Goal: Use online tool/utility: Utilize a website feature to perform a specific function

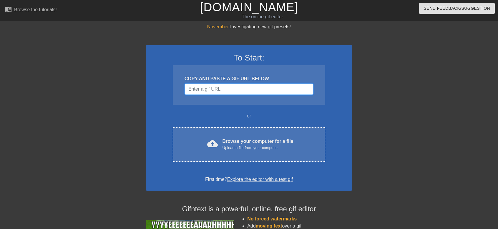
click at [222, 88] on input "Username" at bounding box center [249, 88] width 129 height 11
click at [257, 87] on input "Username" at bounding box center [249, 88] width 129 height 11
paste input "[URL][DOMAIN_NAME]"
type input "[URL][DOMAIN_NAME]"
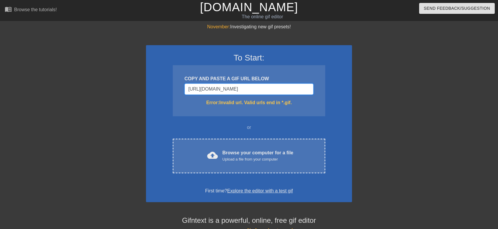
drag, startPoint x: 310, startPoint y: 88, endPoint x: 145, endPoint y: 93, distance: 165.9
click at [145, 93] on div "November: Investigating new gif presets! To Start: COPY AND PASTE A GIF URL BEL…" at bounding box center [249, 173] width 498 height 300
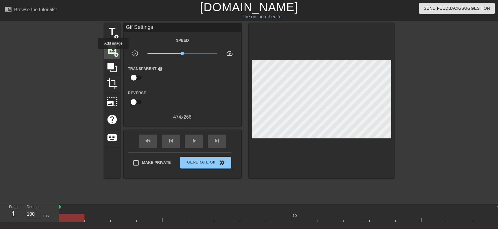
click at [113, 53] on span "image" at bounding box center [112, 49] width 11 height 11
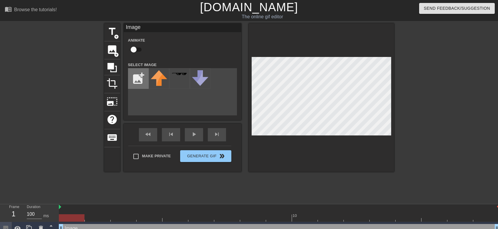
click at [143, 81] on input "file" at bounding box center [138, 78] width 20 height 20
click at [143, 80] on input "file" at bounding box center [138, 78] width 20 height 20
type input "C:\fakepath\Bracelet.png"
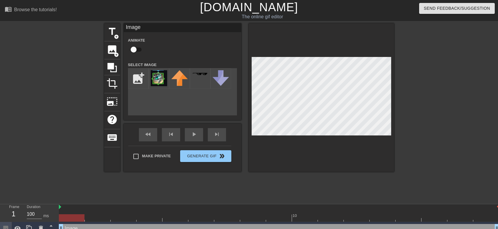
drag, startPoint x: 323, startPoint y: 135, endPoint x: 428, endPoint y: 85, distance: 116.4
click at [433, 84] on div at bounding box center [445, 111] width 88 height 177
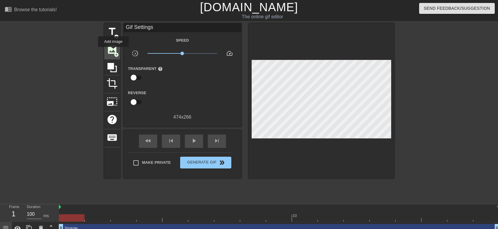
click at [113, 50] on span "image" at bounding box center [112, 49] width 11 height 11
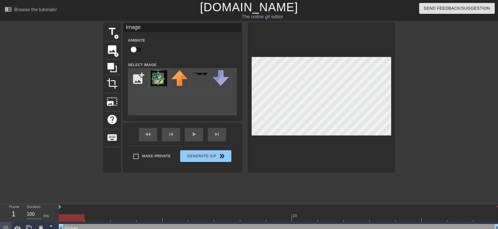
click at [137, 50] on input "checkbox" at bounding box center [134, 49] width 34 height 11
click at [140, 49] on input "checkbox" at bounding box center [140, 49] width 34 height 11
checkbox input "false"
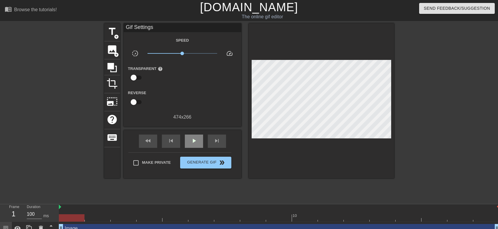
click at [193, 133] on div "fast_rewind skip_previous play_arrow skip_next" at bounding box center [183, 141] width 96 height 22
click at [194, 143] on span "play_arrow" at bounding box center [194, 140] width 7 height 7
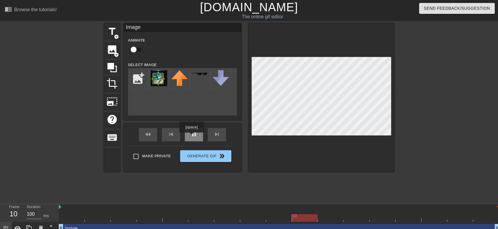
click at [191, 136] on div "pause" at bounding box center [194, 134] width 18 height 13
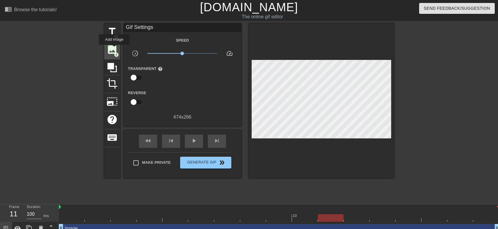
click at [114, 49] on span "image" at bounding box center [112, 49] width 11 height 11
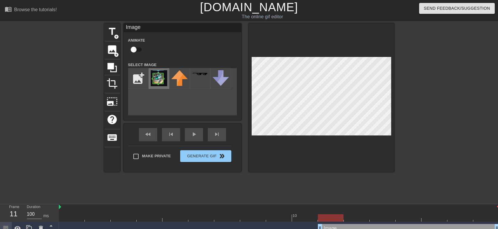
click at [156, 81] on img at bounding box center [159, 78] width 16 height 16
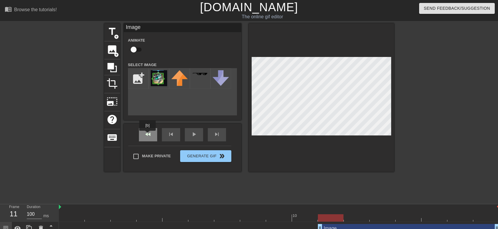
click at [148, 135] on div "fast_rewind" at bounding box center [148, 134] width 18 height 13
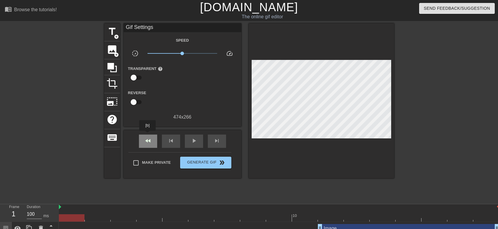
click at [148, 135] on div "fast_rewind" at bounding box center [148, 140] width 18 height 13
click at [209, 141] on div "skip_next" at bounding box center [217, 140] width 18 height 13
click at [214, 141] on span "skip_next" at bounding box center [217, 140] width 7 height 7
click at [215, 141] on span "skip_next" at bounding box center [217, 140] width 7 height 7
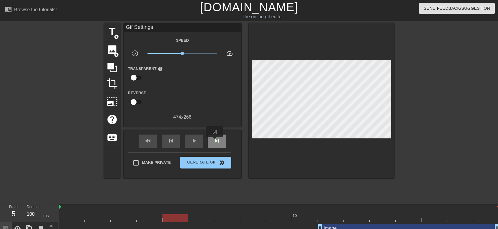
click at [215, 141] on span "skip_next" at bounding box center [217, 140] width 7 height 7
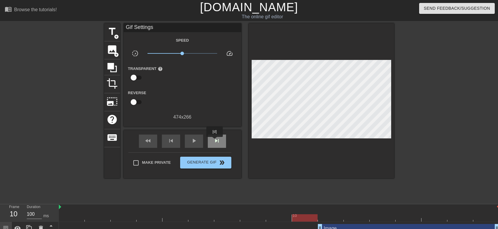
click at [215, 141] on span "skip_next" at bounding box center [217, 140] width 7 height 7
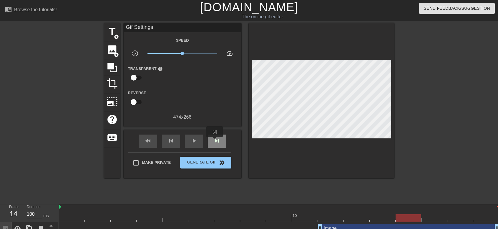
click at [215, 141] on span "skip_next" at bounding box center [217, 140] width 7 height 7
click at [153, 138] on div "fast_rewind" at bounding box center [148, 140] width 18 height 13
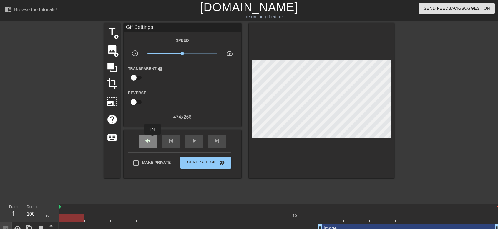
click at [153, 138] on div "fast_rewind" at bounding box center [148, 140] width 18 height 13
click at [219, 141] on span "skip_next" at bounding box center [217, 140] width 7 height 7
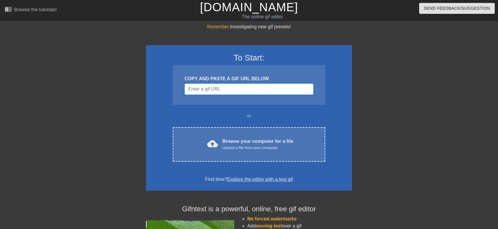
click at [244, 89] on input "Username" at bounding box center [249, 88] width 129 height 11
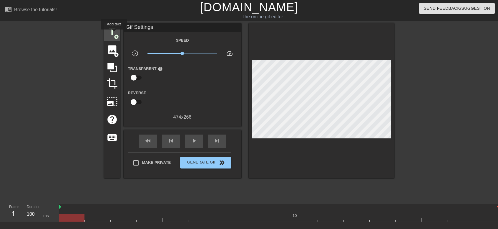
click at [114, 34] on span "add_circle" at bounding box center [116, 36] width 5 height 5
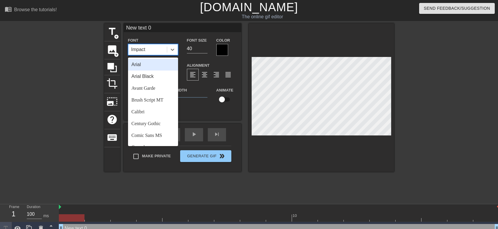
drag, startPoint x: 157, startPoint y: 49, endPoint x: 153, endPoint y: 48, distance: 3.8
click at [153, 48] on div "Impact" at bounding box center [147, 49] width 39 height 11
click at [149, 49] on div "Impact" at bounding box center [147, 49] width 39 height 11
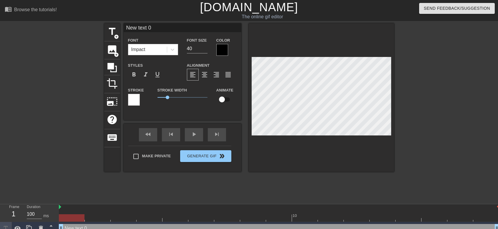
scroll to position [1, 1]
type input "text 0"
type textarea "text 0"
type input "text"
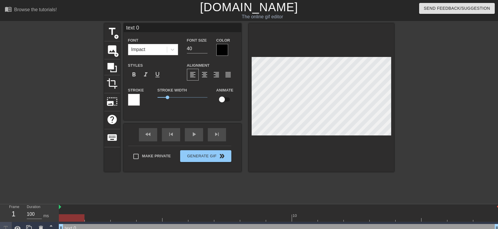
type textarea "text"
type input "text"
type textarea "text"
type input "tex"
type textarea "tex"
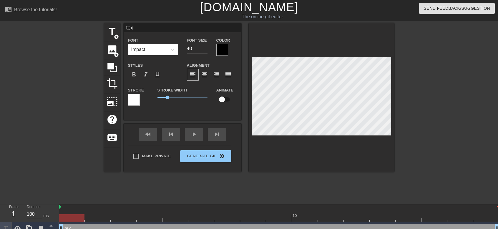
type input "te"
type textarea "te"
type input "t"
type textarea "t"
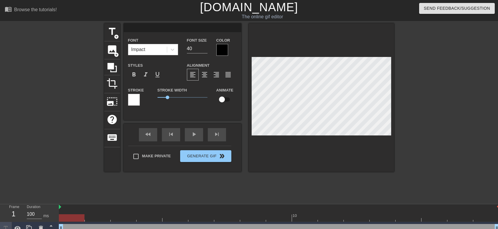
type input "D"
type textarea "D"
type input "DY"
type textarea "DY"
type input "DYL"
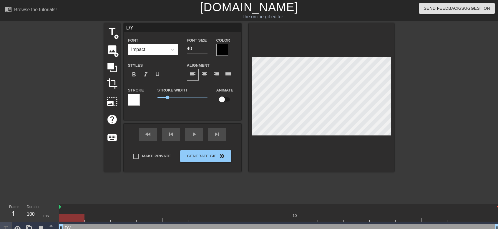
type textarea "DYL"
type input "DYLA"
type textarea "DYLAN"
type input "DYLANM"
type textarea "DYLANM"
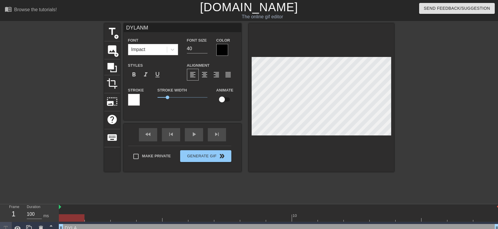
scroll to position [1, 1]
type input "DYLAN"
type textarea "DYLAN"
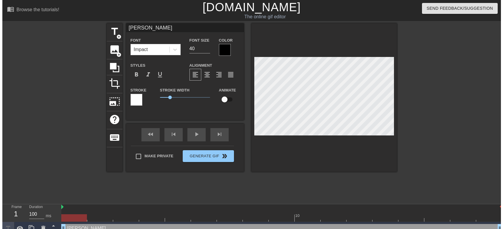
scroll to position [1, 1]
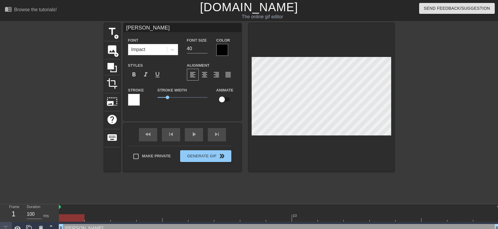
click at [452, 115] on div at bounding box center [445, 111] width 88 height 177
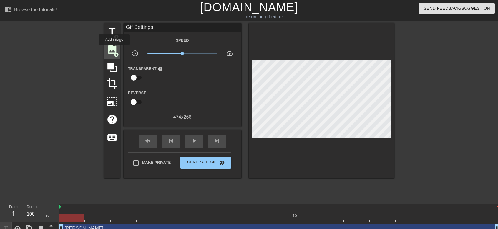
click at [114, 49] on span "image" at bounding box center [112, 49] width 11 height 11
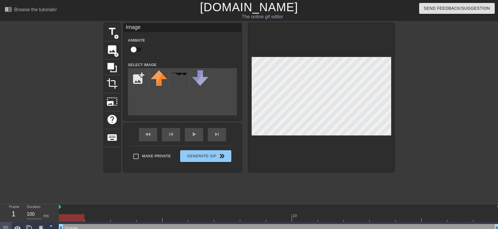
click at [250, 134] on div at bounding box center [321, 97] width 145 height 148
click at [138, 80] on input "file" at bounding box center [138, 78] width 20 height 20
type input "C:\fakepath\Bracelet.png"
click at [161, 82] on img at bounding box center [159, 78] width 16 height 16
click at [158, 79] on img at bounding box center [159, 78] width 16 height 16
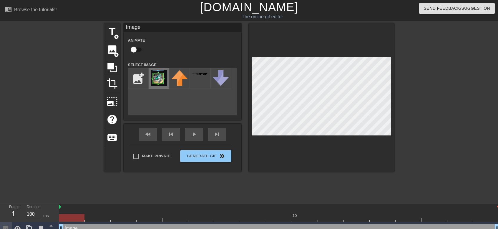
click at [158, 80] on img at bounding box center [159, 78] width 16 height 16
drag, startPoint x: 157, startPoint y: 77, endPoint x: 147, endPoint y: 103, distance: 27.8
click at [147, 103] on div "add_photo_alternate" at bounding box center [182, 91] width 109 height 47
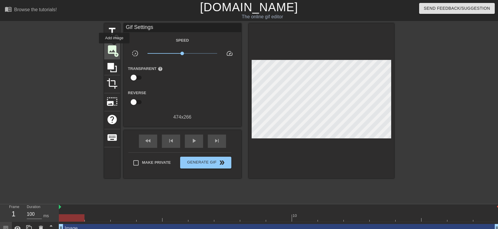
click at [114, 47] on span "image" at bounding box center [112, 49] width 11 height 11
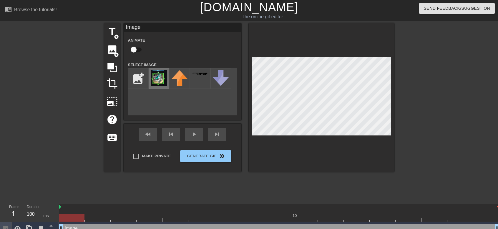
click at [158, 77] on img at bounding box center [159, 78] width 16 height 16
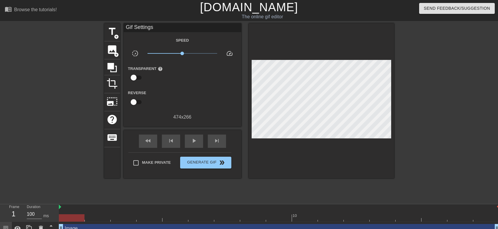
click at [417, 91] on div at bounding box center [445, 111] width 88 height 177
click at [196, 144] on span "play_arrow" at bounding box center [194, 140] width 7 height 7
click at [195, 143] on span "pause" at bounding box center [194, 140] width 7 height 7
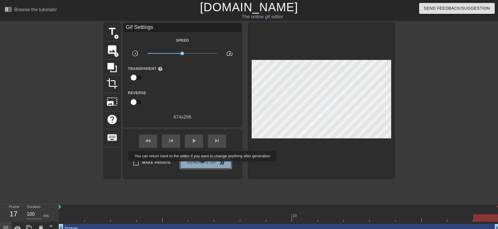
click at [203, 165] on span "Generate Gif double_arrow" at bounding box center [206, 162] width 46 height 7
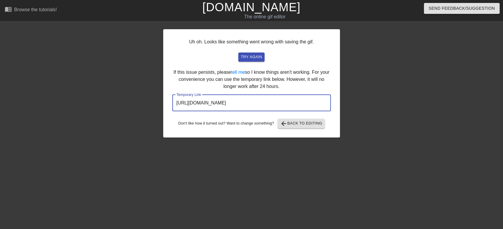
drag, startPoint x: 302, startPoint y: 102, endPoint x: 158, endPoint y: 110, distance: 145.1
click at [158, 110] on div "Uh oh. Looks like something went wrong with saving the gif. try again If this i…" at bounding box center [251, 111] width 503 height 177
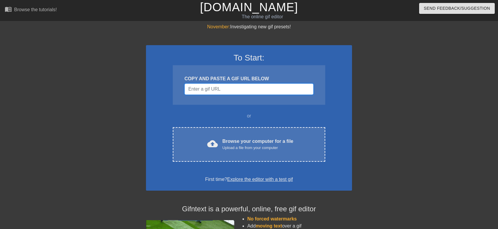
click at [230, 92] on input "Username" at bounding box center [249, 88] width 129 height 11
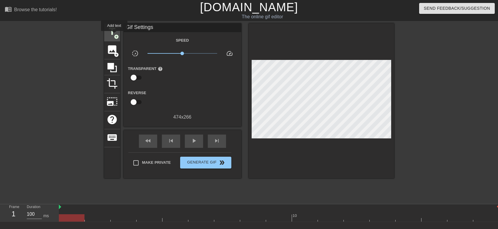
click at [114, 35] on span "add_circle" at bounding box center [116, 36] width 5 height 5
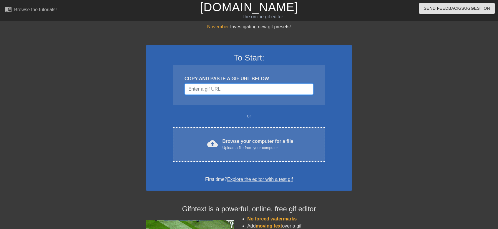
click at [233, 88] on input "Username" at bounding box center [249, 88] width 129 height 11
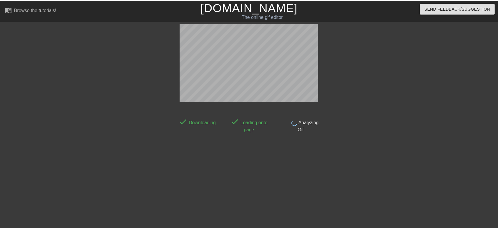
scroll to position [14, 0]
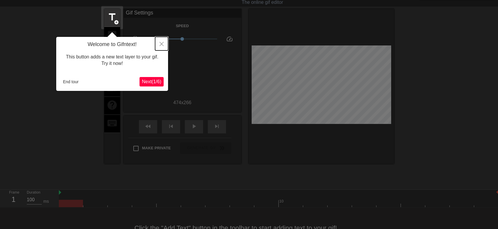
click at [163, 44] on icon "Close" at bounding box center [162, 44] width 4 height 4
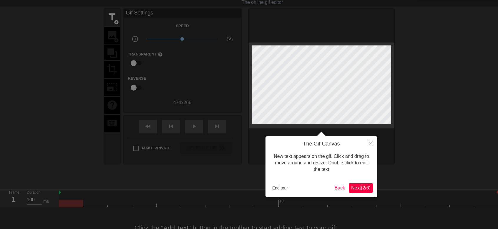
scroll to position [0, 0]
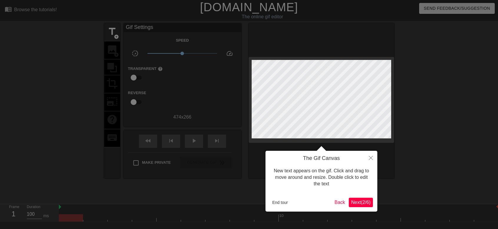
click at [359, 210] on div "The Gif Canvas New text appears on the gif. Click and drag to move around and r…" at bounding box center [322, 181] width 112 height 61
click at [272, 199] on button "End tour" at bounding box center [280, 202] width 20 height 9
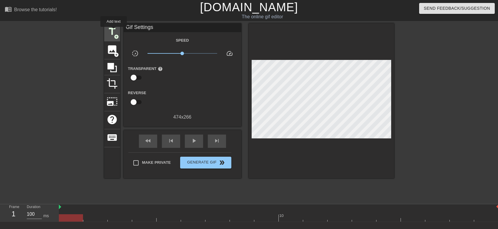
click at [114, 31] on span "title" at bounding box center [112, 31] width 11 height 11
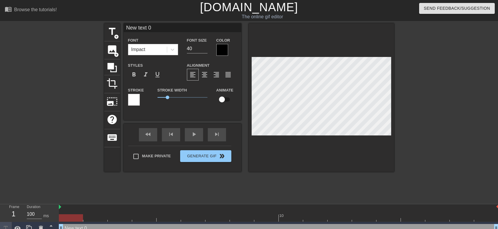
scroll to position [1, 1]
type input "text 0"
type textarea "text 0"
type input "text"
type textarea "text"
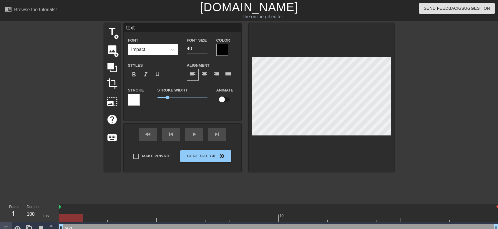
type input "text"
type textarea "text"
type input "tex"
type textarea "tex"
type input "te"
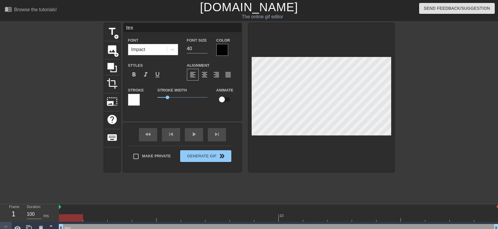
type textarea "te"
type input "t"
type textarea "t"
type input "K"
type textarea "K"
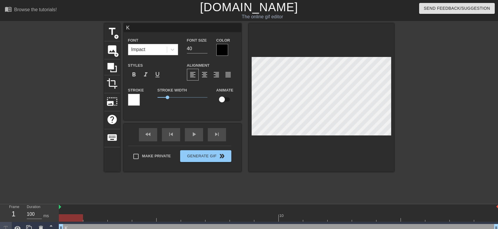
type input "KY"
type textarea "KY"
type input "KYT"
type textarea "KYT"
type input "KYTE"
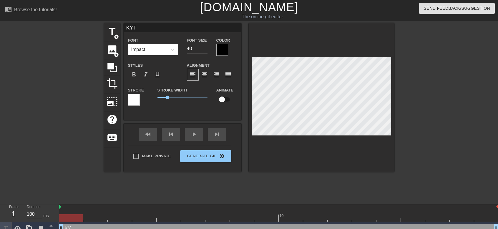
type textarea "KYTE"
type input "KYTEX"
type textarea "KYTEX"
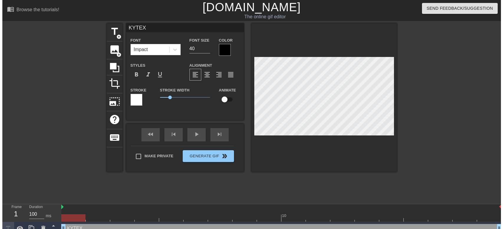
scroll to position [1, 1]
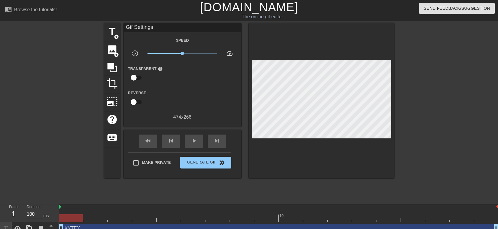
click at [434, 81] on div at bounding box center [445, 111] width 88 height 177
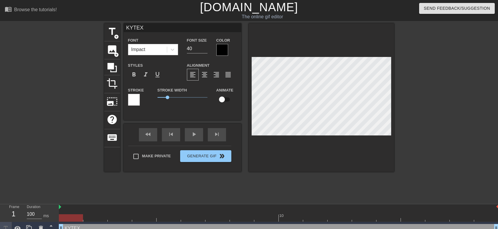
click at [475, 97] on div at bounding box center [445, 111] width 88 height 177
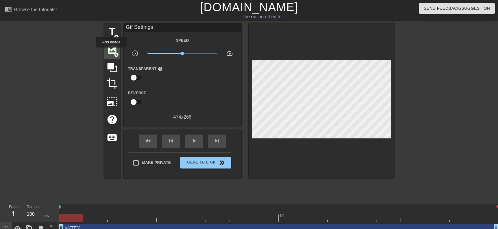
click at [111, 52] on span "image" at bounding box center [112, 49] width 11 height 11
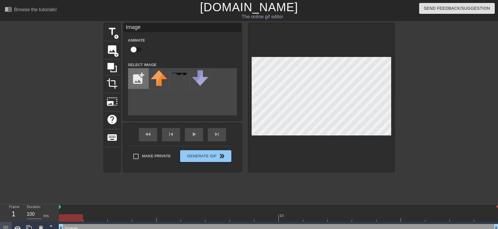
click at [136, 80] on input "file" at bounding box center [138, 78] width 20 height 20
type input "C:\fakepath\Bracelet.png"
click at [162, 80] on img at bounding box center [159, 78] width 16 height 16
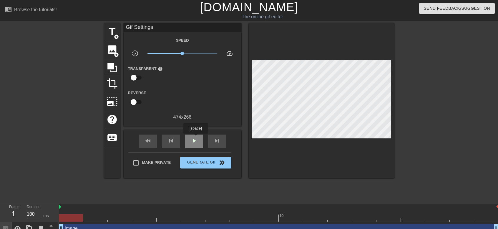
click at [196, 138] on span "play_arrow" at bounding box center [194, 140] width 7 height 7
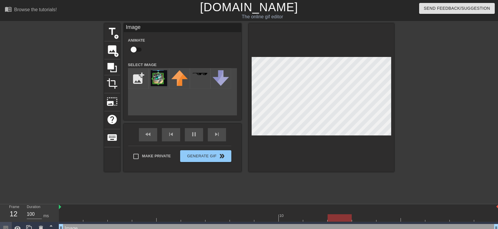
click at [429, 100] on div at bounding box center [445, 111] width 88 height 177
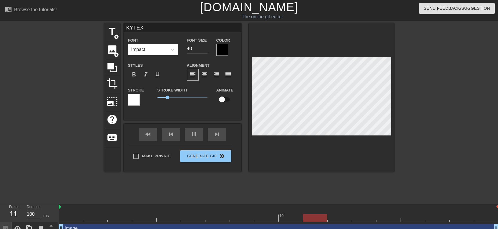
click at [446, 115] on div at bounding box center [445, 111] width 88 height 177
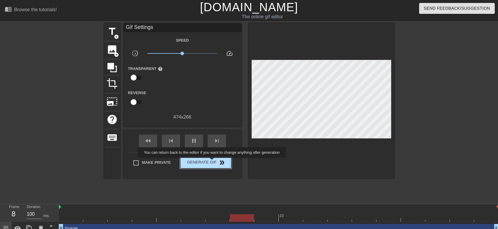
click at [213, 162] on span "Generate Gif double_arrow" at bounding box center [206, 162] width 46 height 7
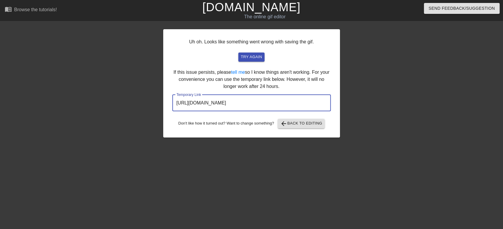
drag, startPoint x: 301, startPoint y: 102, endPoint x: 151, endPoint y: 109, distance: 150.4
click at [151, 109] on div "Uh oh. Looks like something went wrong with saving the gif. try again If this i…" at bounding box center [251, 111] width 503 height 177
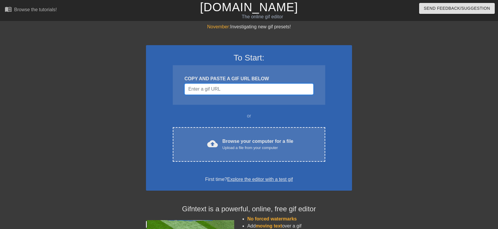
click at [257, 90] on input "Username" at bounding box center [249, 88] width 129 height 11
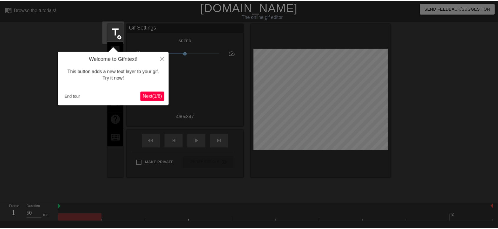
scroll to position [14, 0]
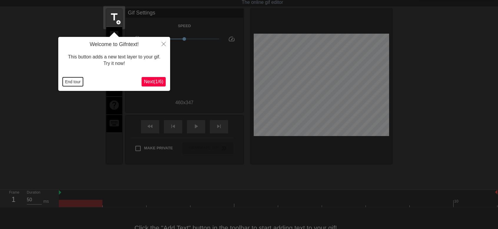
click at [76, 82] on button "End tour" at bounding box center [73, 81] width 20 height 9
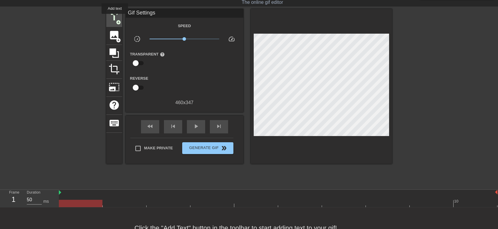
click at [115, 18] on span "title" at bounding box center [114, 16] width 11 height 11
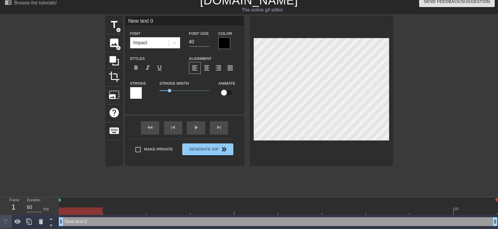
scroll to position [1, 1]
type input "N"
type textarea "N"
type input "K"
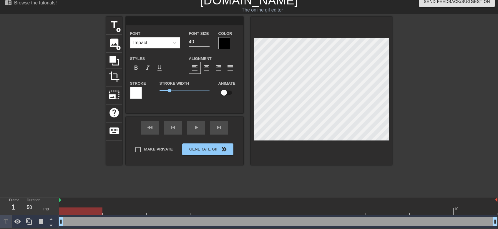
type textarea "K"
type input "KY"
type textarea "KY"
type input "K"
type textarea "K"
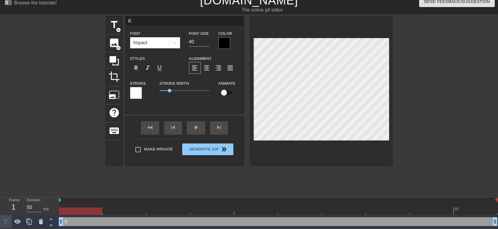
type input "Ky"
type textarea "Ky"
type input "Kyt"
type textarea "Kyt"
type input "Kyte"
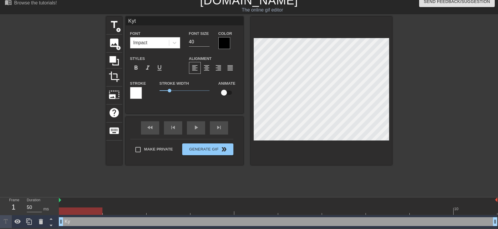
type textarea "Kyte"
type input "Kytex"
type textarea "Kytex"
type input "Kytex"
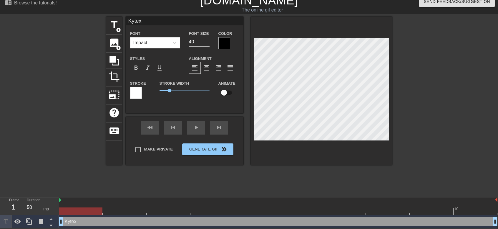
type textarea "Kytex"
type input "Kytex"
type textarea "Kytex"
type input "Kytex"
type textarea "Kytex"
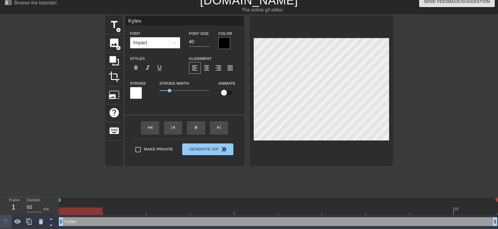
type input "Kytex"
type textarea "Kytex"
type input "Kytex"
type textarea "Kytex"
type input "Kytex"
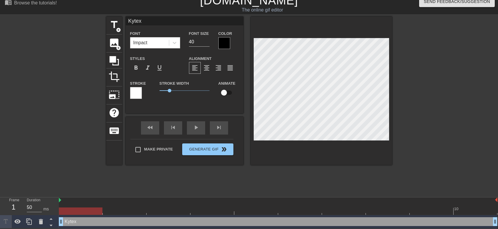
type textarea "Kytex"
type input "Kytex"
type textarea "Kytex"
type input "Kytex"
type textarea "Kytex"
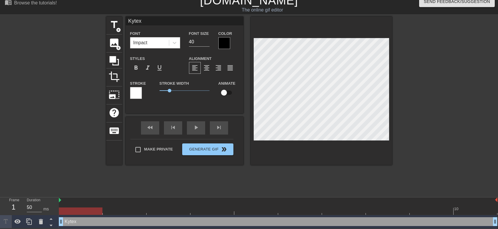
type input "Kytex"
type textarea "Kytex"
type input "Kytex"
type textarea "Kytex"
type input "Kytex"
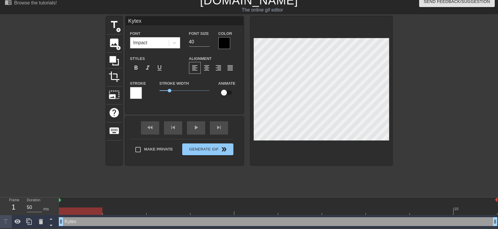
type textarea "Kytex"
type input "Kytex w"
type textarea "Kytex w"
type input "Kytex wh"
type textarea "Kytex wh"
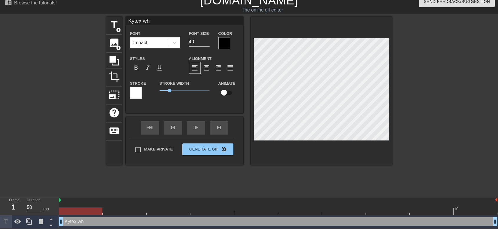
type input "Kytex whe"
type textarea "Kytex whe"
type input "Kytex when"
type textarea "Kytex when"
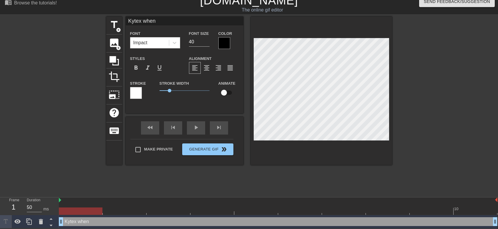
type input "Kytex when"
type textarea "Kytex when"
type input "Kytex when"
type textarea "Kytex when"
type input "Kytex whe"
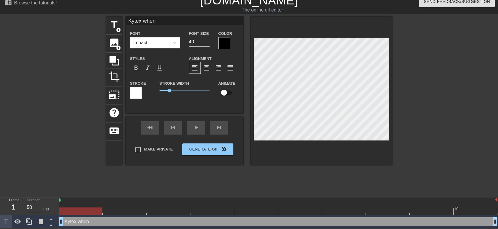
type textarea "Kytex whe"
type input "Kytex wh"
type textarea "Kytex wh"
type input "Kytex w"
type textarea "Kytex w"
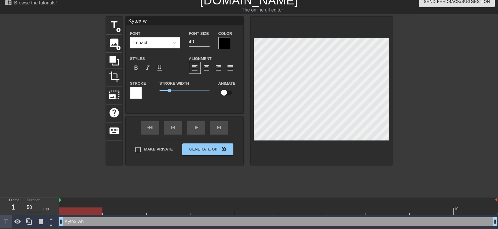
type input "Kytex"
type textarea "Kytex"
type input "Kytex"
type textarea "Kytex"
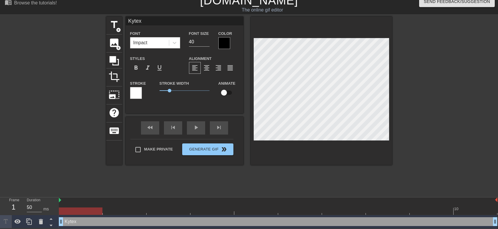
type input "Kytex"
type textarea "Kytex"
type input "Kytex"
type textarea "Kytex"
type input "Kytex"
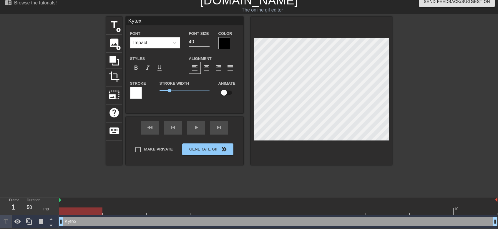
type textarea "Kytex"
type input "Kytex"
type textarea "Kytex"
type input "Kytex"
type textarea "Kytex"
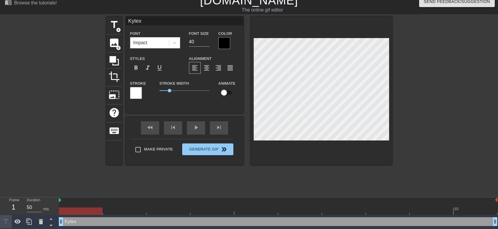
type input "Kytex"
type textarea "Kytex"
type input "Kytex"
type textarea "Kytex"
type input "Kytex"
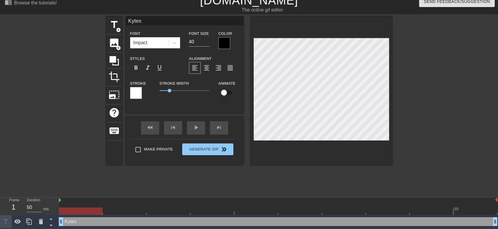
type textarea "Kytex"
type input "Kytex"
type textarea "Kytex"
type input "Kytex"
type textarea "Kytex"
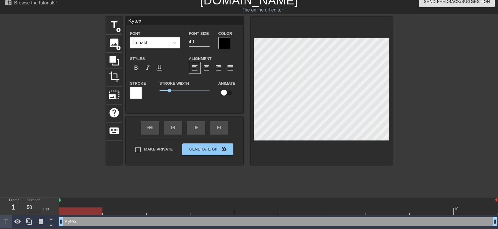
type input "Kyte"
type textarea "Kyte"
type input "Kyt"
type textarea "Kyt"
type input "Ky"
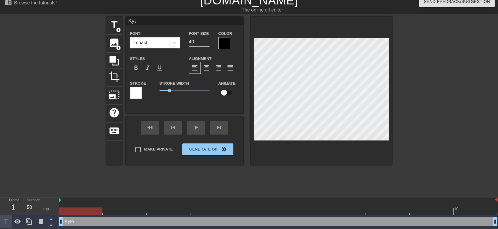
type textarea "Ky"
type input "K"
type textarea "K"
click at [33, 71] on div at bounding box center [55, 104] width 88 height 177
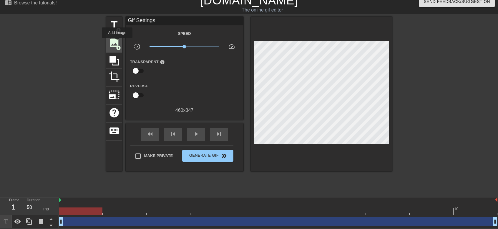
click at [117, 42] on span "image" at bounding box center [114, 42] width 11 height 11
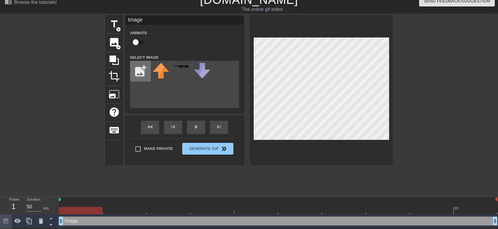
click at [140, 71] on input "file" at bounding box center [140, 71] width 20 height 20
type input "C:\fakepath\Gold.png"
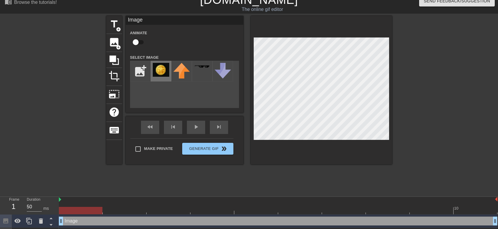
click at [160, 72] on img at bounding box center [161, 70] width 16 height 14
click at [440, 106] on div at bounding box center [443, 104] width 88 height 177
click at [418, 90] on div at bounding box center [443, 104] width 88 height 177
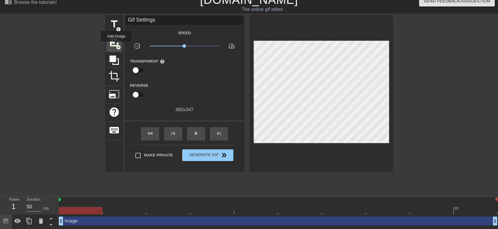
click at [113, 40] on span "image" at bounding box center [114, 42] width 11 height 11
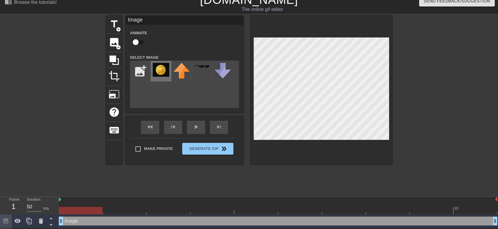
click at [162, 70] on img at bounding box center [161, 70] width 16 height 14
click at [165, 70] on img at bounding box center [161, 70] width 16 height 14
click at [145, 72] on input "file" at bounding box center [140, 71] width 20 height 20
click at [168, 75] on img at bounding box center [161, 70] width 16 height 14
click at [118, 46] on span "add_circle" at bounding box center [118, 47] width 5 height 5
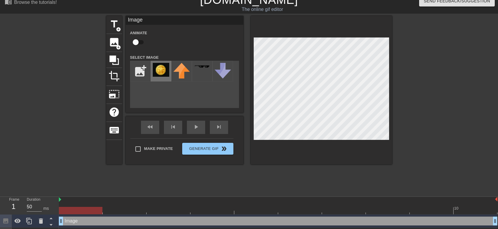
click at [163, 74] on img at bounding box center [161, 70] width 16 height 14
drag, startPoint x: 189, startPoint y: 96, endPoint x: 156, endPoint y: 82, distance: 36.2
click at [189, 96] on div "add_photo_alternate" at bounding box center [184, 84] width 109 height 47
click at [117, 45] on span "add_circle" at bounding box center [118, 47] width 5 height 5
click at [165, 70] on img at bounding box center [161, 70] width 16 height 14
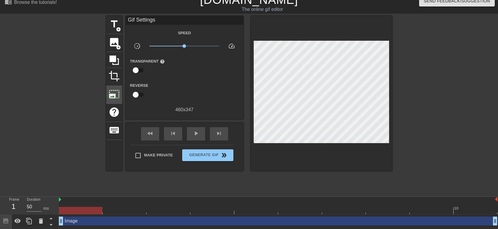
drag, startPoint x: 69, startPoint y: 99, endPoint x: 110, endPoint y: 88, distance: 42.9
click at [71, 98] on div at bounding box center [55, 104] width 88 height 177
click at [117, 46] on span "add_circle" at bounding box center [118, 47] width 5 height 5
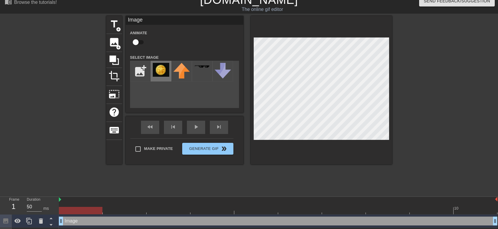
click at [162, 72] on img at bounding box center [161, 70] width 16 height 14
click at [337, 175] on div "title add_circle image add_circle crop photo_size_select_large help keyboard Im…" at bounding box center [249, 104] width 286 height 177
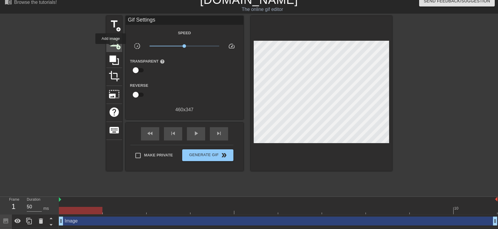
click at [111, 44] on span "image" at bounding box center [114, 42] width 11 height 11
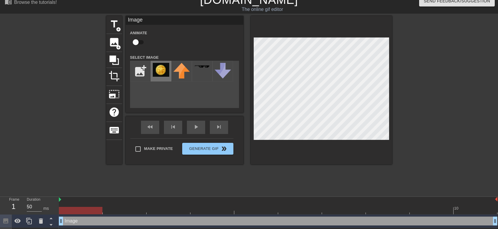
click at [166, 75] on img at bounding box center [161, 70] width 16 height 14
click at [196, 93] on div "add_photo_alternate" at bounding box center [184, 84] width 109 height 47
click at [115, 46] on span "image" at bounding box center [114, 42] width 11 height 11
click at [163, 70] on img at bounding box center [161, 70] width 16 height 14
click at [433, 121] on div at bounding box center [443, 104] width 88 height 177
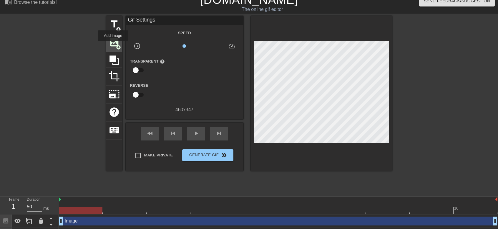
click at [113, 45] on span "image" at bounding box center [114, 42] width 11 height 11
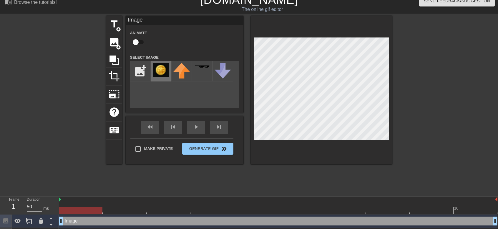
click at [164, 72] on img at bounding box center [161, 70] width 16 height 14
click at [432, 130] on div at bounding box center [443, 104] width 88 height 177
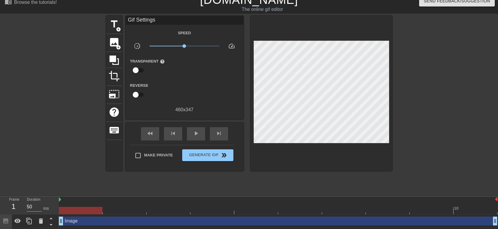
drag, startPoint x: 453, startPoint y: 120, endPoint x: 449, endPoint y: 120, distance: 3.8
click at [452, 120] on div at bounding box center [443, 104] width 88 height 177
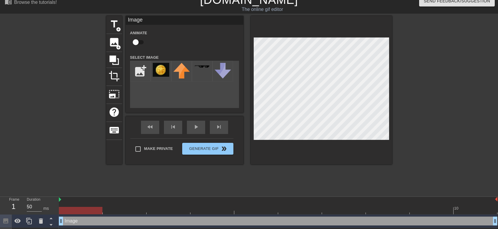
click at [427, 114] on div at bounding box center [443, 104] width 88 height 177
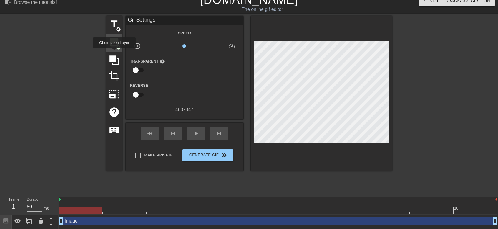
click at [114, 46] on span "image" at bounding box center [114, 42] width 11 height 11
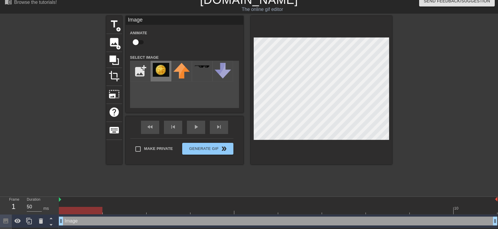
click at [159, 71] on img at bounding box center [161, 70] width 16 height 14
click at [395, 124] on div "title add_circle image add_circle crop photo_size_select_large help keyboard Im…" at bounding box center [249, 104] width 498 height 177
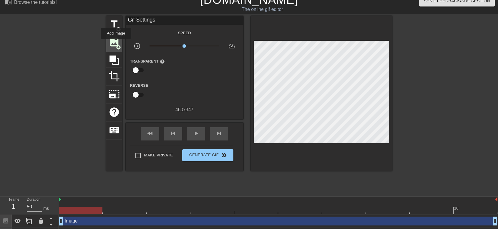
click at [116, 43] on span "image" at bounding box center [114, 42] width 11 height 11
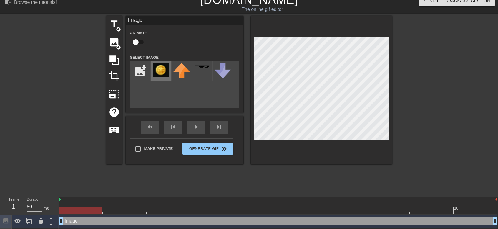
click at [160, 71] on img at bounding box center [161, 70] width 16 height 14
click at [465, 106] on div at bounding box center [443, 104] width 88 height 177
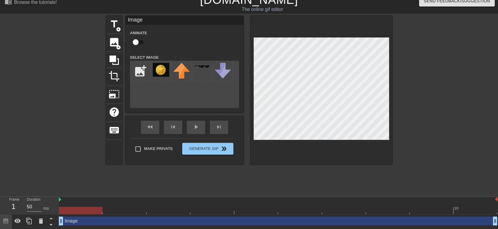
click at [480, 145] on div at bounding box center [443, 104] width 88 height 177
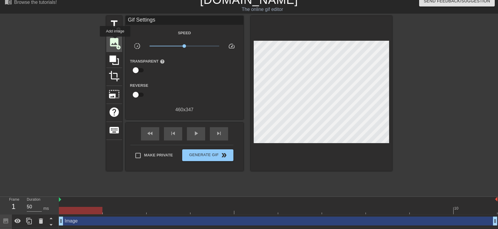
click at [115, 41] on span "image" at bounding box center [114, 42] width 11 height 11
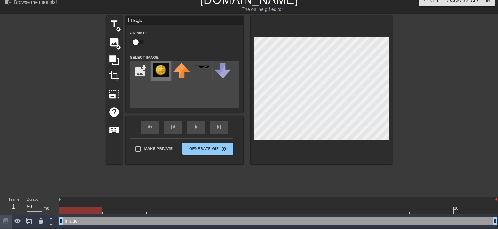
click at [157, 69] on img at bounding box center [161, 70] width 16 height 14
click at [425, 107] on div at bounding box center [443, 104] width 88 height 177
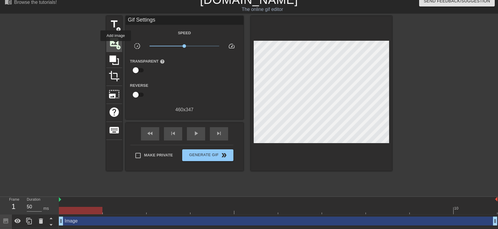
click at [116, 45] on span "add_circle" at bounding box center [118, 47] width 5 height 5
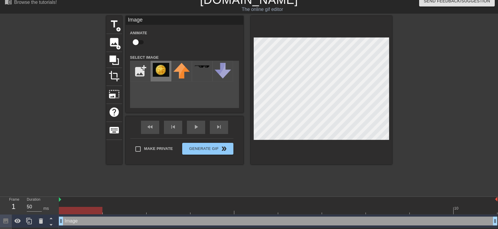
click at [157, 68] on img at bounding box center [161, 70] width 16 height 14
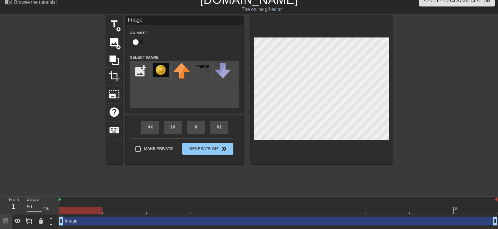
click at [437, 119] on div at bounding box center [443, 104] width 88 height 177
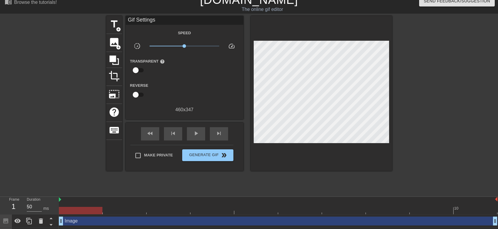
click at [419, 123] on div at bounding box center [443, 104] width 88 height 177
click at [112, 49] on div "image add_circle" at bounding box center [114, 43] width 16 height 18
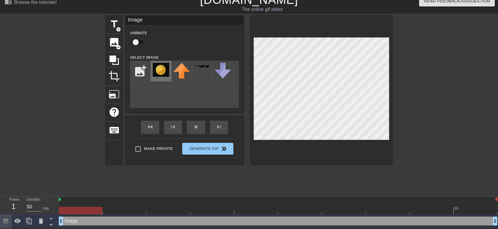
click at [164, 71] on img at bounding box center [161, 70] width 16 height 14
click at [446, 126] on div at bounding box center [443, 104] width 88 height 177
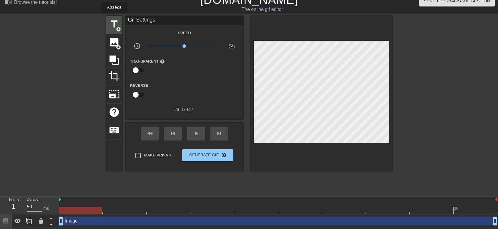
click at [114, 17] on div "title add_circle" at bounding box center [114, 25] width 16 height 18
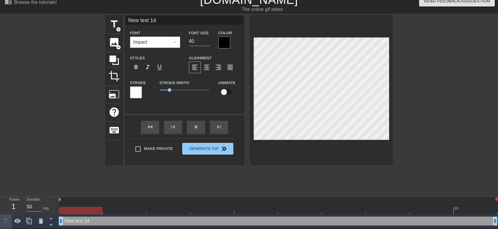
scroll to position [1, 1]
type input "text 14"
type textarea "text 14"
type input "text 1"
type textarea "text 1"
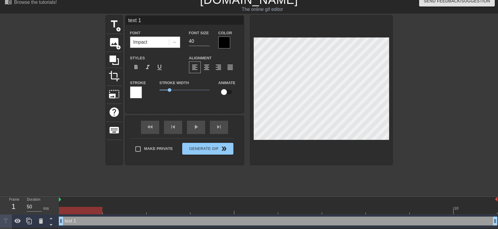
type input "text"
type textarea "text"
type input "text"
type textarea "text"
type input "tex"
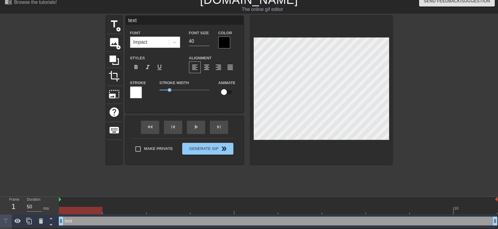
type textarea "tex"
type input "te"
type textarea "te"
type input "t"
type textarea "t"
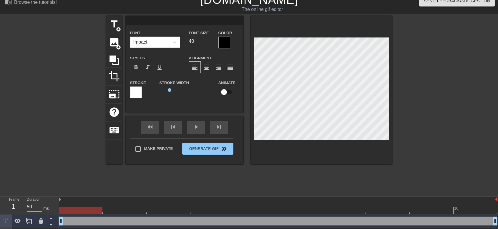
type input "K"
type textarea "K"
type input "Ky"
type textarea "Ky"
type input "Kyt"
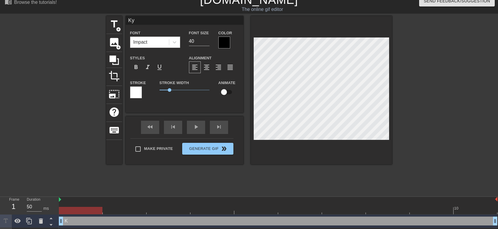
type textarea "Kyt"
type input "Kyte"
type textarea "Kyte"
type input "Kytex"
type textarea "Kytex"
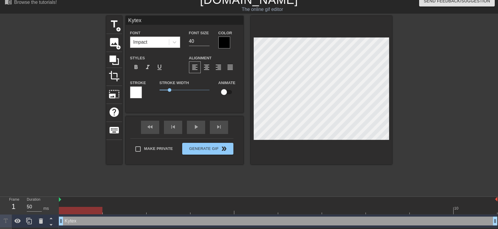
type input "Kytex"
type textarea "Kytex"
type input "Kytex w"
type textarea "Kytex w"
type input "Kytex wh"
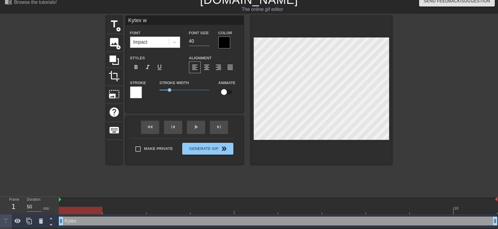
type textarea "Kytex wh"
type input "Kytex whe"
type textarea "Kytex whe"
type input "Kytex when"
type textarea "Kytex when"
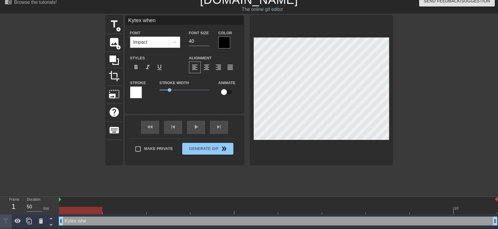
type input "Kytex when"
type textarea "Kytex when"
type input "Kytex when h"
type textarea "Kytex when h"
type input "Kytex when he"
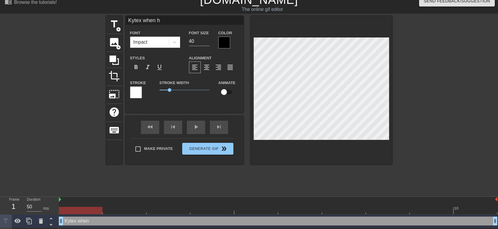
type textarea "Kytex when he"
type input "Kytex when he"
type textarea "Kytex when he"
type input "Kytex when he i"
type textarea "Kytex when he i"
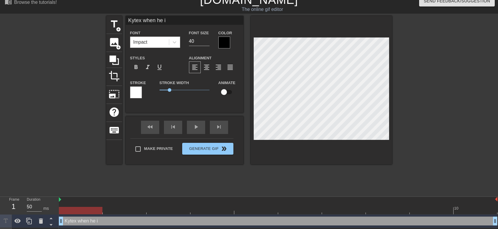
type input "Kytex when he is"
type textarea "Kytex when he is"
type input "Kytex when he is"
type textarea "Kytex when he is"
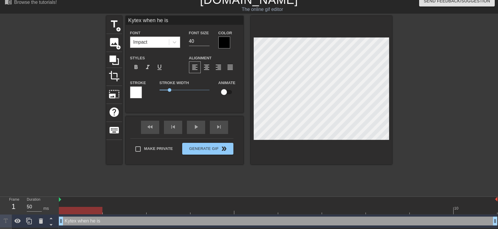
type input "Kytex when he is b"
type textarea "Kytex when he is b"
type input "Kytex when he is"
type textarea "Kytex when he is"
type input "Kytex when he is"
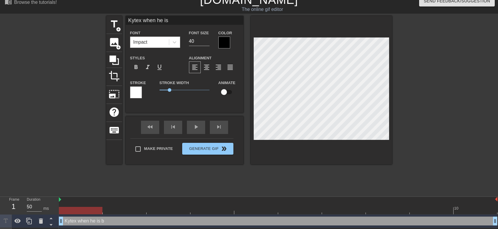
type textarea "Kytex when he is"
type input "Kytex when he i"
type textarea "Kytex when he i"
type input "Kytex when he"
type textarea "Kytex when he"
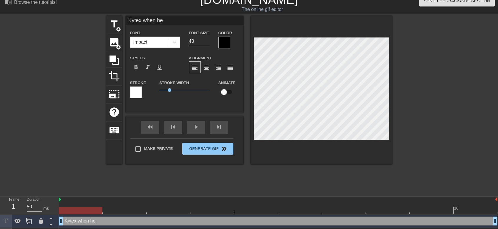
type input "Kytex when he"
type textarea "Kytex when he"
type input "Kytex when he'"
type textarea "Kytex when he'"
type input "Kytex when he's"
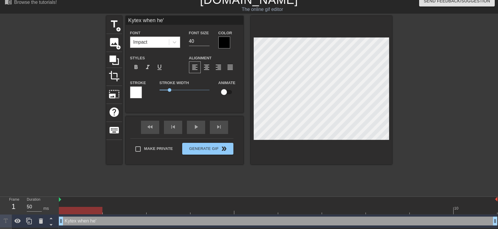
type textarea "Kytex when he's"
type input "Kytex when he's"
type textarea "Kytex when he's"
type input "Kytex when he's b"
type textarea "Kytex when he's b"
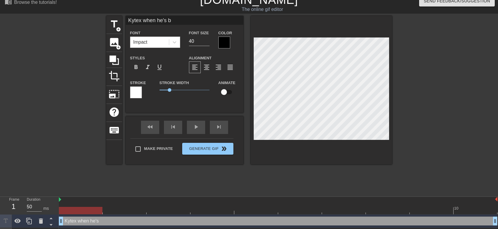
type input "Kytex when he's bo"
type textarea "Kytex when he's bo"
type input "Kytex when he's bor"
type textarea "Kytex when he's bor"
type input "Kytex when he's bore"
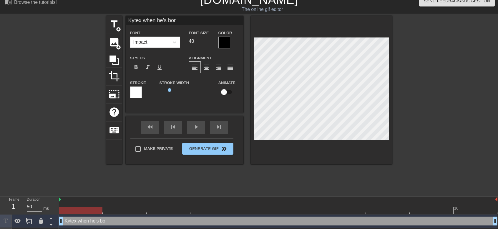
type textarea "Kytex when he's bore"
type input "Kytex when he's bored"
type textarea "Kytex when he's bored"
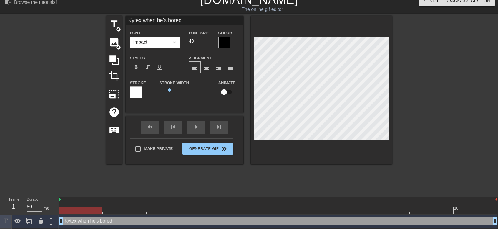
click at [444, 59] on div at bounding box center [443, 104] width 88 height 177
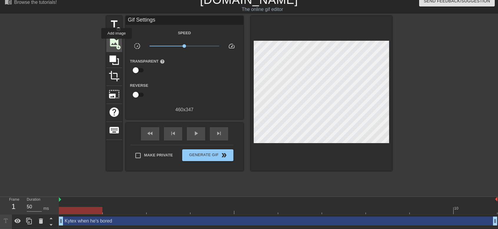
click at [117, 43] on span "image" at bounding box center [114, 42] width 11 height 11
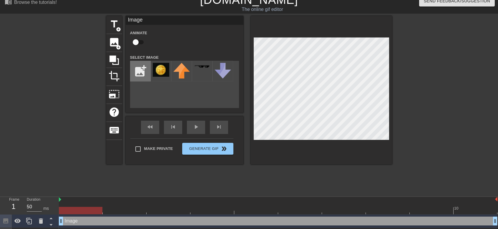
click at [139, 74] on input "file" at bounding box center [140, 71] width 20 height 20
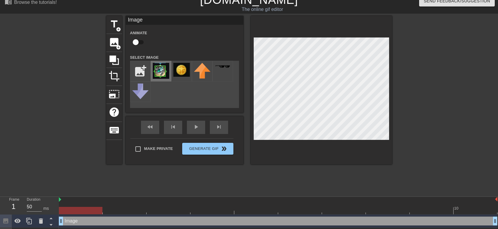
click at [163, 74] on img at bounding box center [161, 71] width 16 height 16
click at [143, 71] on input "file" at bounding box center [140, 71] width 20 height 20
type input "C:\fakepath\Pheon.png"
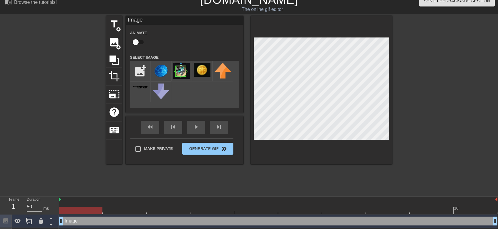
click at [160, 76] on div at bounding box center [161, 71] width 21 height 21
click at [182, 72] on img at bounding box center [181, 71] width 16 height 16
click at [431, 94] on div at bounding box center [443, 104] width 88 height 177
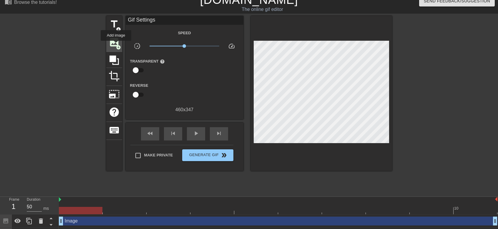
click at [116, 45] on span "add_circle" at bounding box center [118, 47] width 5 height 5
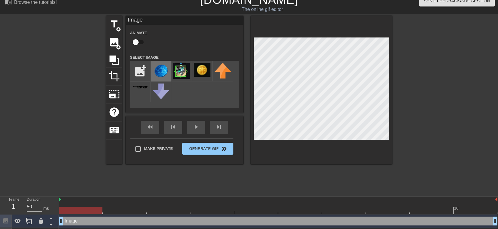
click at [164, 70] on img at bounding box center [161, 71] width 16 height 16
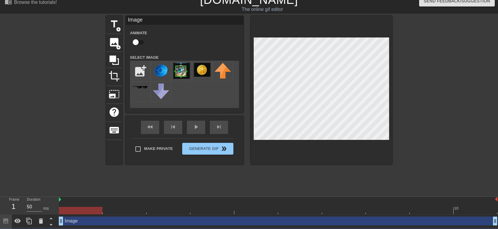
click at [403, 71] on div at bounding box center [443, 104] width 88 height 177
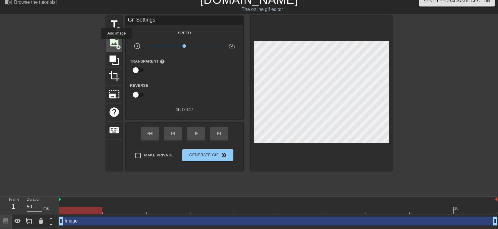
click at [117, 43] on span "image" at bounding box center [114, 42] width 11 height 11
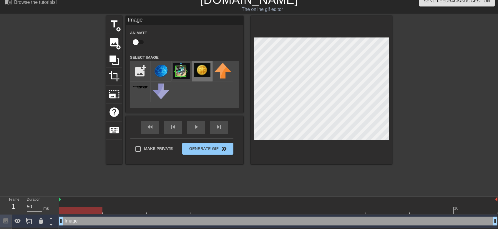
click at [210, 68] on img at bounding box center [202, 70] width 16 height 14
click at [438, 117] on div at bounding box center [443, 104] width 88 height 177
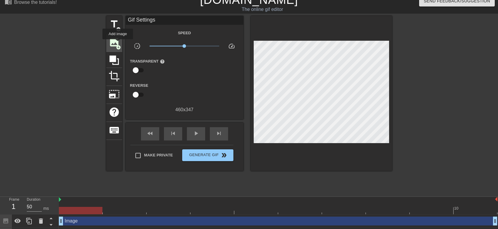
click at [115, 41] on span "image" at bounding box center [114, 42] width 11 height 11
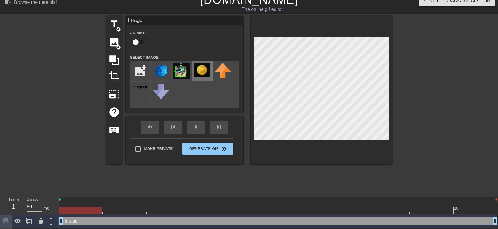
click at [212, 72] on div at bounding box center [202, 71] width 21 height 21
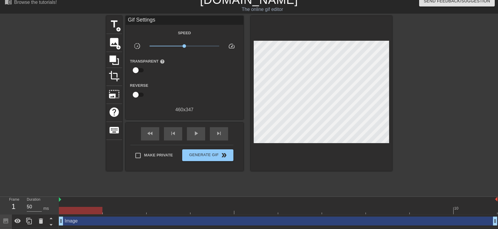
click at [421, 106] on div at bounding box center [443, 104] width 88 height 177
click at [209, 155] on span "Generate Gif double_arrow" at bounding box center [208, 154] width 46 height 7
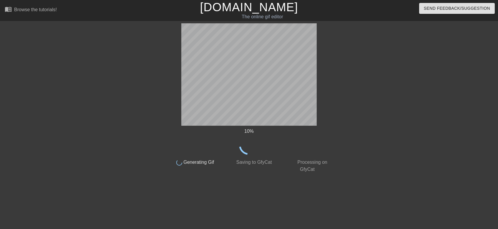
scroll to position [0, 0]
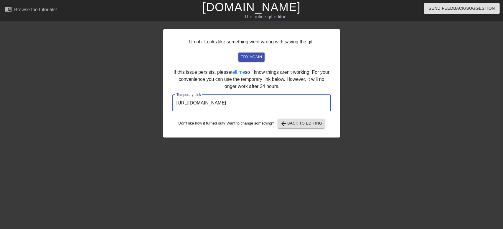
drag, startPoint x: 301, startPoint y: 103, endPoint x: 133, endPoint y: 99, distance: 167.6
click at [133, 99] on div "Uh oh. Looks like something went wrong with saving the gif. try again If this i…" at bounding box center [251, 111] width 503 height 177
click at [291, 122] on span "arrow_back Back to Editing" at bounding box center [301, 123] width 42 height 7
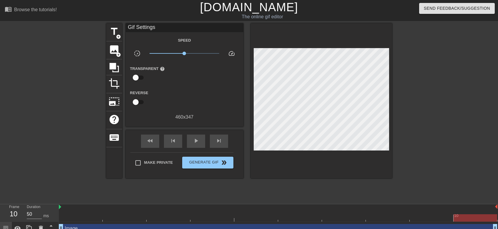
click at [253, 4] on link "[DOMAIN_NAME]" at bounding box center [249, 7] width 98 height 13
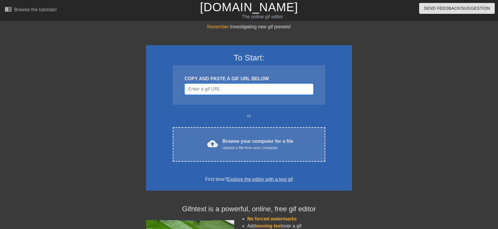
click at [223, 87] on input "Username" at bounding box center [249, 88] width 129 height 11
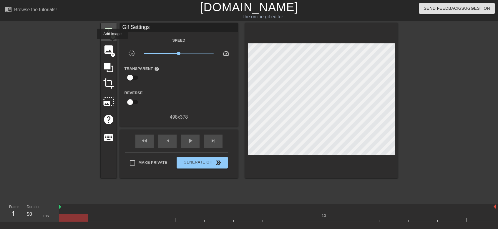
click at [113, 35] on span "add_circle" at bounding box center [112, 36] width 5 height 5
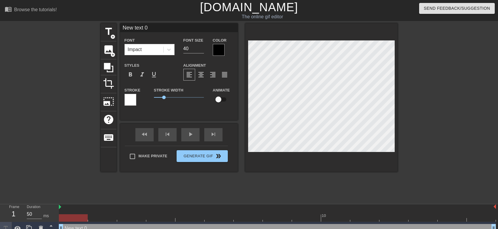
scroll to position [1, 1]
type input "text 0"
type textarea "text 0"
type input "text"
type textarea "text"
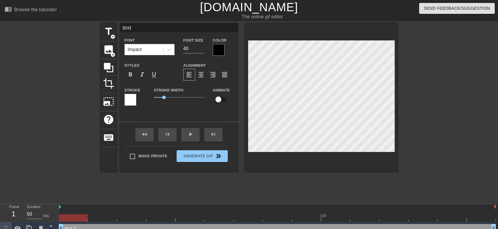
type input "text"
type textarea "text"
type input "tex"
type textarea "tex"
type input "te"
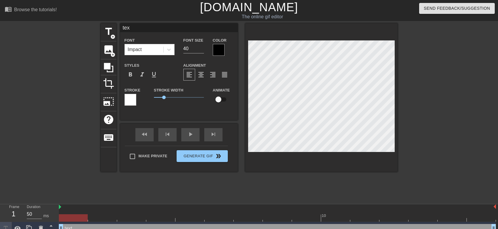
type textarea "te"
type input "t"
type textarea "t"
type input "K"
type textarea "K"
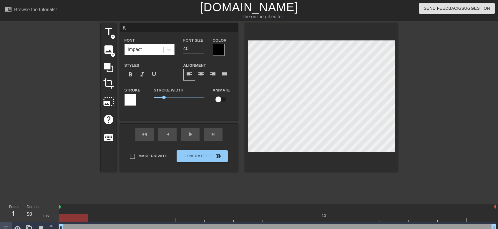
type input "Ky"
type textarea "Ky"
type input "Kyt"
type textarea "Kyt"
type input "Kyte"
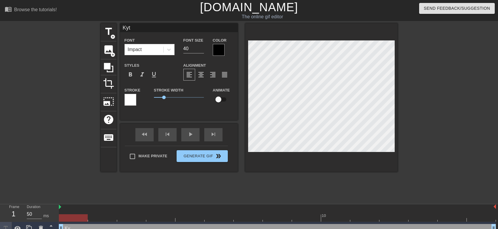
type textarea "Kyte"
type input "Kytex"
type textarea "Kytex"
type input "Kytex"
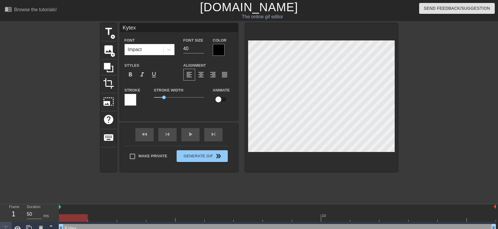
type textarea "Kytex"
type input "Kytex ""
type textarea "Kytex ""
type input "Kytex "I"
type textarea "Kytex "I"
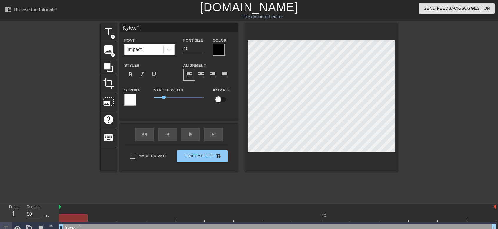
type input "Kytex "Im"
type textarea "Kytex "Im"
type input "Kytex "Im"
type textarea "Kytex "Im"
type input "Kytex "Im p"
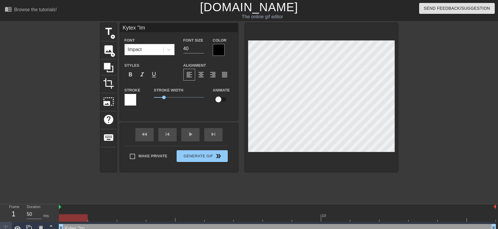
type textarea "Kytex "Im p"
type input "Kytex "Im po"
type textarea "Kytex "Im po"
type input "Kytex "Im poo"
type textarea "Kytex "Im poo"
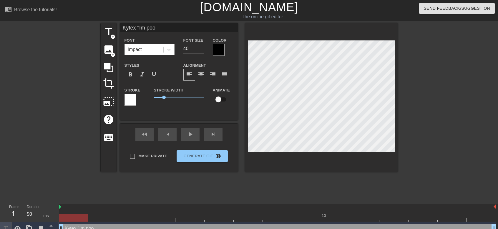
type input "Kytex "Im poot"
type textarea "Kytex "Im poot"
type input "Kytex "Im poo"
type textarea "Kytex "Im poo"
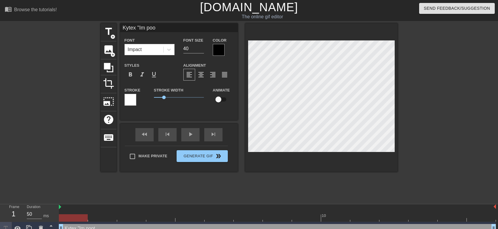
type input "Kytex "Im poor"
type textarea "Kytex "Im poor"
type input "Kytex "Im poo"
type textarea "Kytex "Im poo"
type input "Kytex "Im po"
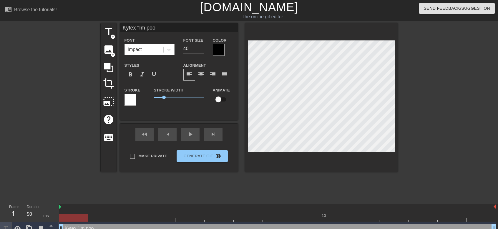
type textarea "Kytex "Im po"
type input "Kytex "Im p"
type textarea "Kytex "Im p"
type input "Kytex "Im"
type textarea "Kytex "Im"
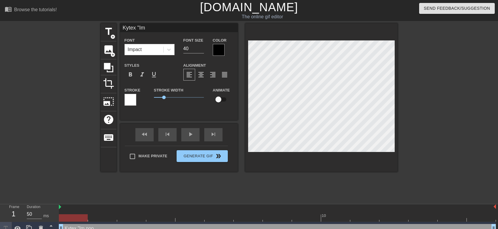
type input "Kytex "Im"
type textarea "Kytex "Im"
type input "Kytex "I"
type textarea "Kytex "I"
type input "Kytex ""
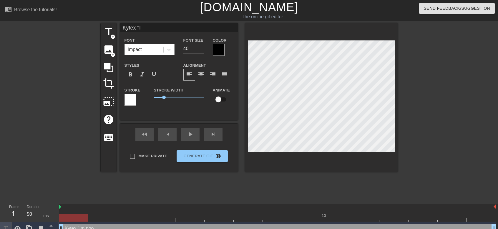
type textarea "Kytex ""
type input "Kytex"
type textarea "Kytex"
type input "Kytex"
type textarea "Kytex"
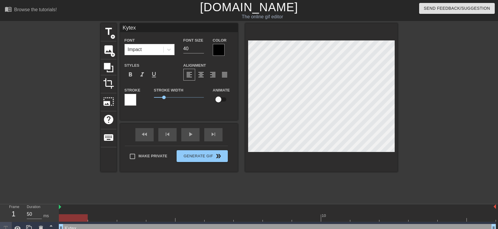
type input "Kyte"
type textarea "Kyte"
type input "Kyt"
type textarea "Kyt"
type input "Ky"
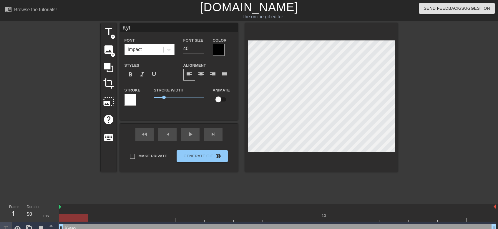
type textarea "Ky"
type input "K"
type textarea "K"
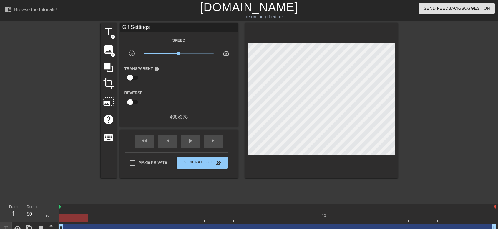
click at [442, 72] on div at bounding box center [449, 111] width 88 height 177
click at [112, 33] on span "title" at bounding box center [108, 31] width 11 height 11
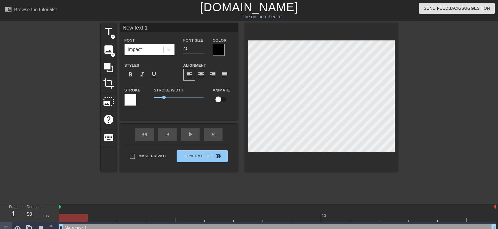
scroll to position [1, 1]
type input "text 1"
type textarea "text 1"
type input "text"
type textarea "text"
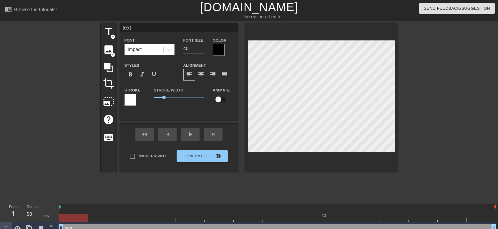
type input "text"
type textarea "text"
type input "tex"
type textarea "tex"
type input "te"
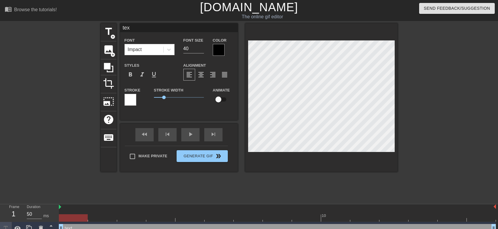
type textarea "te"
type input "t"
type textarea "t"
type input "G"
type textarea "G"
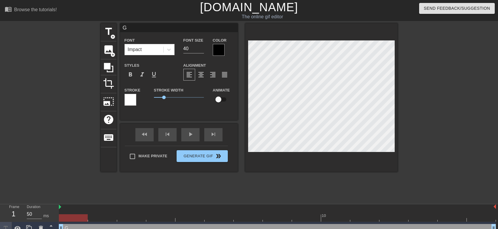
type input "Gi"
type textarea "Gi"
type input "Gim"
type textarea "Gim"
type input "Gimm"
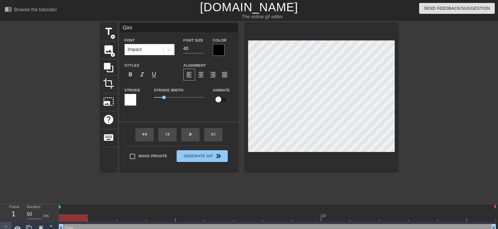
type textarea "Gimm"
type input "Gimme"
type textarea "Gimme"
type input "Gimme"
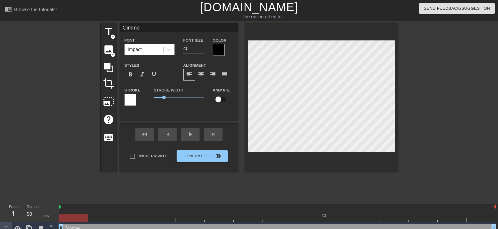
type textarea "Gimme"
type input "Gimme g"
type textarea "Gimme g"
type input "Gimme go"
type textarea "Gimme go"
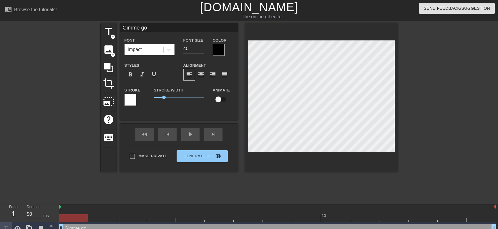
type input "Gimme gol"
type textarea "Gimme gol"
type input "Gimme gold"
type textarea "Gimme gold"
type input "Gimme gold"
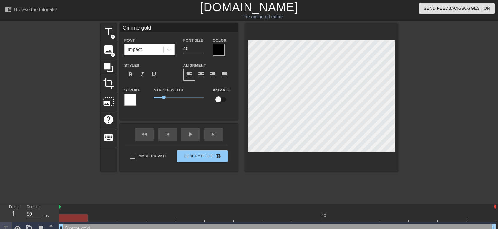
type textarea "Gimme gold"
type input "Gimme gold p"
type textarea "Gimme gold p"
type input "Gimme gold pl"
type textarea "Gimme gold pl"
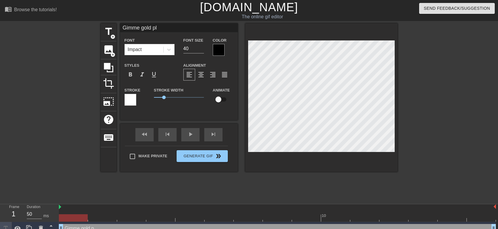
type input "Gimme gold pls"
type textarea "Gimme gold pls"
type input "Gimme gold pls,"
type textarea "Gimme gold pls,"
type input "Gimme gold pls,"
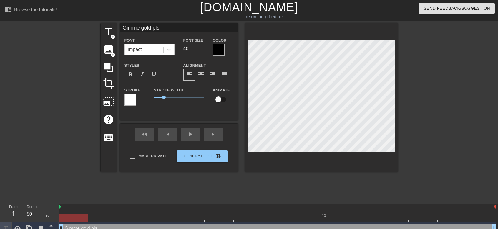
type textarea "Gimme gold pls,"
type input "Gimme gold pls, i"
type textarea "Gimme gold pls, i"
type input "Gimme gold pls, im"
type textarea "Gimme gold pls, im"
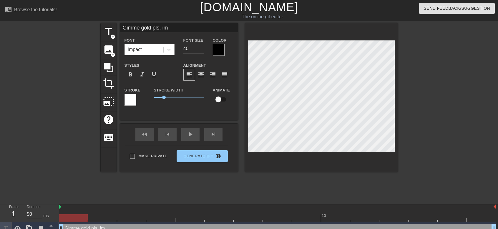
type input "Gimme gold pls, im"
type textarea "Gimme gold pls, im"
type input "Gimme gold pls, im p"
type textarea "Gimme gold pls, im p"
type input "Gimme gold pls, im po"
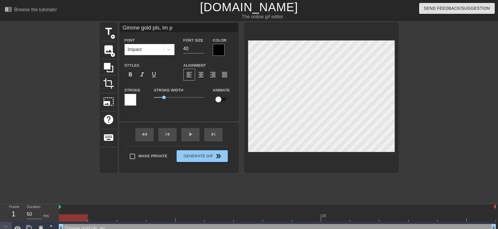
type textarea "Gimme gold pls, im po"
type input "Gimme gold pls, im poo"
type textarea "Gimme gold pls, im poo"
type input "Gimme gold pls, im poor"
type textarea "Gimme gold pls, im poor"
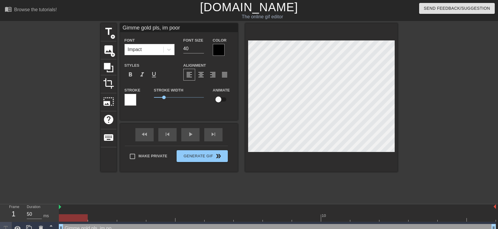
scroll to position [1, 3]
click at [489, 110] on div at bounding box center [449, 111] width 88 height 177
type input "Gimm gold pls, im poor"
type textarea "Gimm gold pls, im poor"
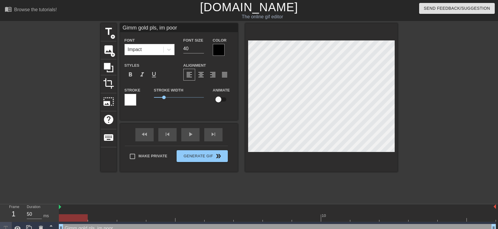
type input "Gim gold pls, im poor"
type textarea "Gim gold pls, im poor"
type input "Gi gold pls, im poor"
type textarea "Gi gold pls, im poor"
type input "G gold pls, im poor"
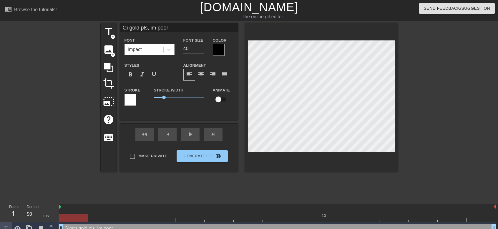
type textarea "G gold pls, im poor"
type input "gold pls, im poor"
type textarea "gold pls, im poor"
type input "gold pls, im poo"
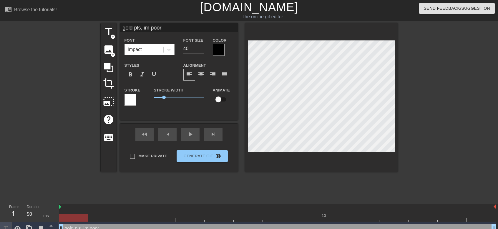
type textarea "gold pls, im poo"
type input "gold pls, im po"
type textarea "gold pls, im po"
type input "gold pls, im p"
type textarea "gold pls, im p"
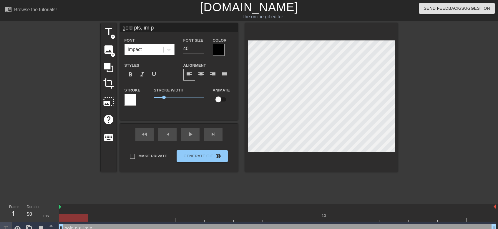
type input "gold pls, im"
type textarea "gold pls, im"
type input "gold pls, im"
type textarea "gold pls, im"
type input "gold pls, i"
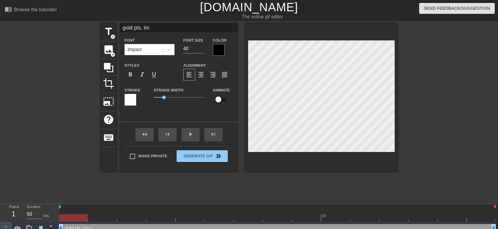
type textarea "gold pls, i"
type input "gold pls,"
type textarea "gold pls,"
type input "gold pls,"
type textarea "gold pls,"
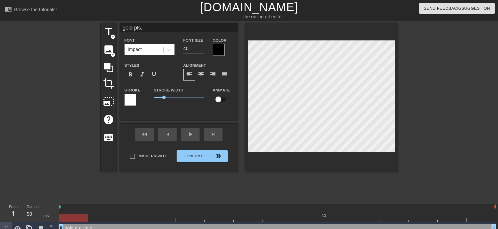
type input "gold pls"
type textarea "gold pls"
type input "gold pl"
type textarea "gold pl"
type input "gold p"
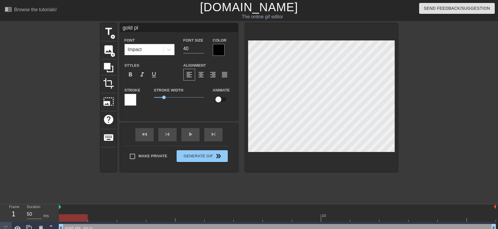
type textarea "gold p"
type input "gold"
type textarea "gold"
type input "gold"
type textarea "gold"
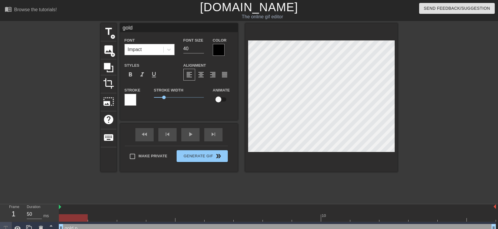
type input "gol"
type textarea "gol"
type input "go"
type textarea "go"
type input "g"
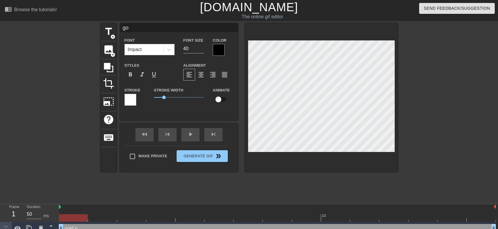
type textarea "g"
type input "K"
type textarea "K"
type input "Ky"
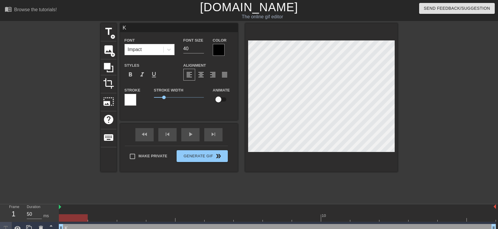
type textarea "Ky"
type input "Kyt"
type textarea "Kyt"
type input "Kyte"
type textarea "Kyte"
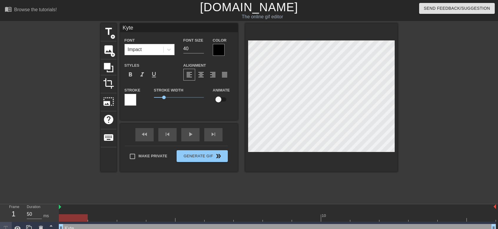
type input "Kytex"
type textarea "Kytex"
type input "Kytex"
type textarea "Kytex"
type input "Kytex a"
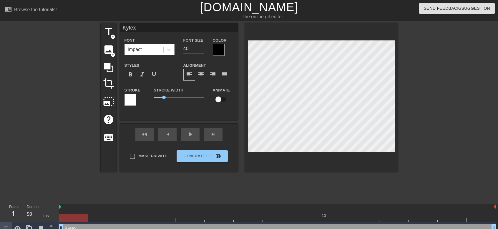
type textarea "Kytex a"
type input "Kytex af"
type textarea "Kytex af"
type input "Kytex aft"
type textarea "Kytex aft"
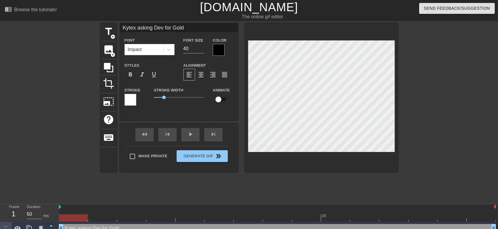
scroll to position [1, 4]
click at [429, 62] on div at bounding box center [449, 111] width 88 height 177
click at [421, 55] on div at bounding box center [449, 111] width 88 height 177
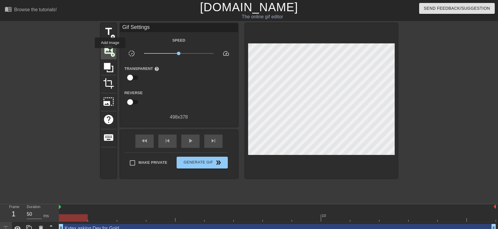
click at [110, 52] on span "add_circle" at bounding box center [112, 54] width 5 height 5
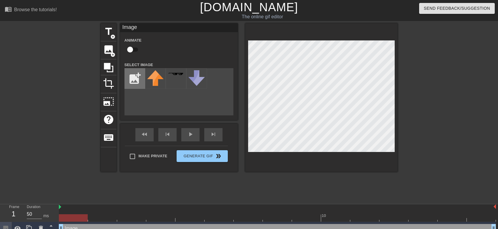
click at [137, 79] on input "file" at bounding box center [135, 78] width 20 height 20
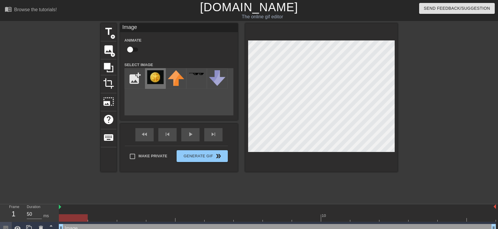
click at [154, 77] on img at bounding box center [155, 77] width 16 height 14
click at [141, 80] on input "file" at bounding box center [135, 78] width 20 height 20
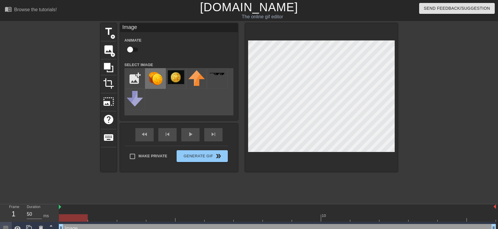
click at [157, 81] on img at bounding box center [155, 78] width 16 height 16
click at [342, 184] on div "title add_circle image add_circle crop photo_size_select_large help keyboard Im…" at bounding box center [249, 111] width 297 height 177
click at [354, 177] on div "title add_circle image add_circle crop photo_size_select_large help keyboard Im…" at bounding box center [249, 111] width 297 height 177
click at [354, 174] on div "title add_circle image add_circle crop photo_size_select_large help keyboard Im…" at bounding box center [249, 111] width 297 height 177
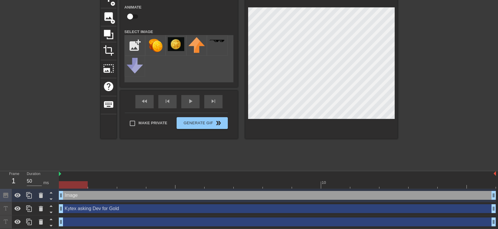
scroll to position [34, 0]
click at [331, 160] on div "title add_circle image add_circle crop photo_size_select_large help keyboard Im…" at bounding box center [249, 78] width 297 height 177
click at [176, 42] on img at bounding box center [176, 44] width 16 height 14
click at [182, 45] on img at bounding box center [176, 44] width 16 height 14
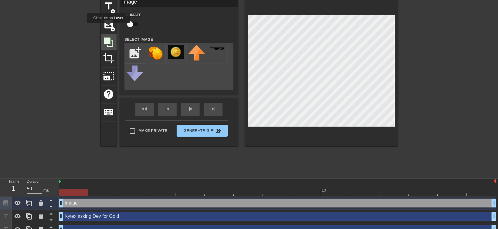
scroll to position [0, 0]
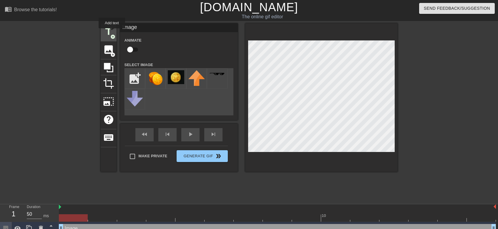
click at [112, 32] on span "title" at bounding box center [108, 31] width 11 height 11
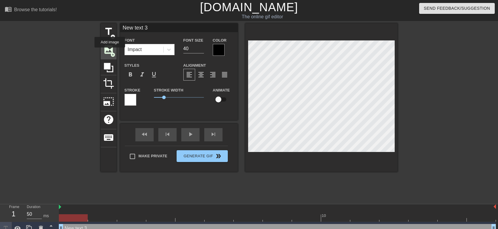
click at [110, 52] on span "image" at bounding box center [108, 49] width 11 height 11
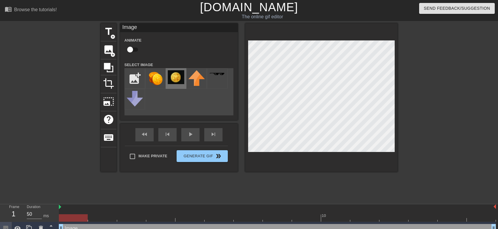
click at [178, 83] on img at bounding box center [176, 77] width 16 height 14
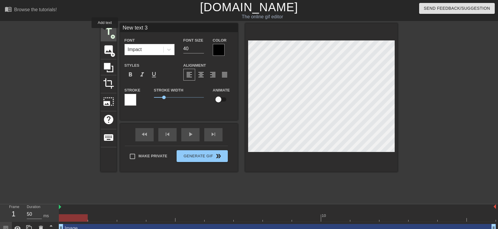
click at [105, 32] on span "title" at bounding box center [108, 31] width 11 height 11
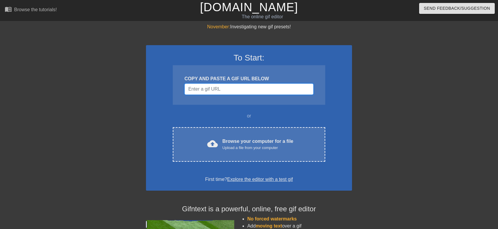
click at [254, 88] on input "Username" at bounding box center [249, 88] width 129 height 11
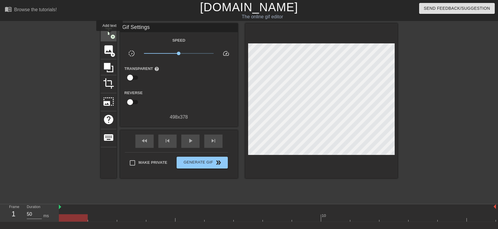
click at [111, 35] on span "add_circle" at bounding box center [112, 36] width 5 height 5
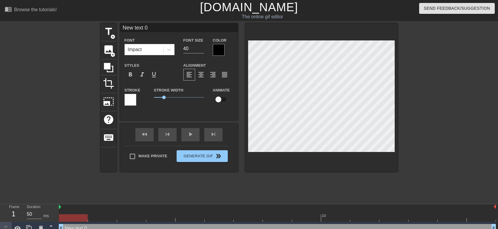
type input "New 0"
type textarea "New 0"
type input "New 0"
type textarea "New 0"
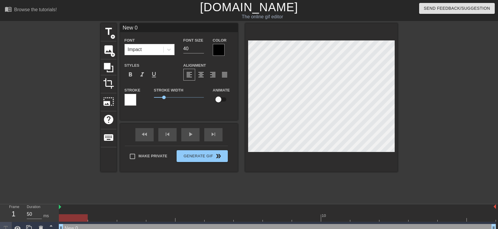
type input "New"
type textarea "New"
type input "New"
type textarea "New"
type input "Ne"
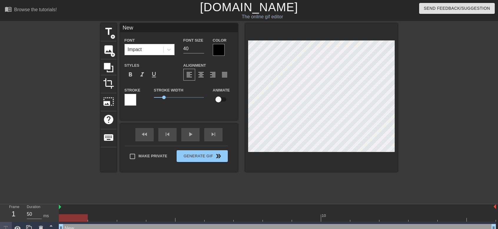
type textarea "Ne"
type input "N"
type textarea "N"
type input "K"
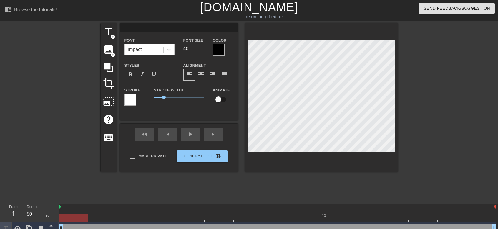
type textarea "K"
type input "Ky"
type textarea "Ky"
type input "Kyt"
type textarea "Kyt"
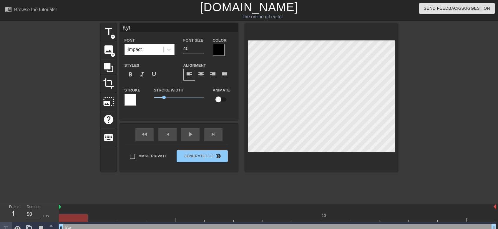
type input "Kyte"
type textarea "Kyte"
type input "Kytex"
type textarea "Kytex"
type input "Kytex"
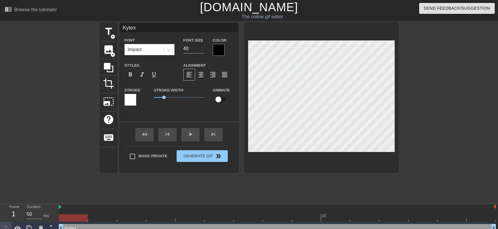
type textarea "Kytex"
type input "Kytex a"
type textarea "Kytex a"
type input "Kytex as"
type textarea "Kytex as"
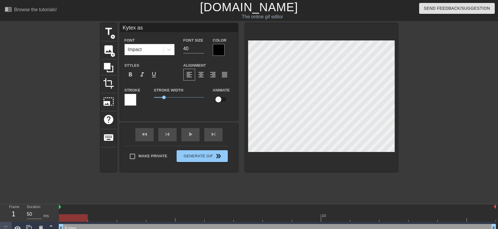
type input "Kytex ask"
type textarea "Kytex ask"
type input "Kytex aski"
type textarea "Kytex aski"
type input "Kytex askin"
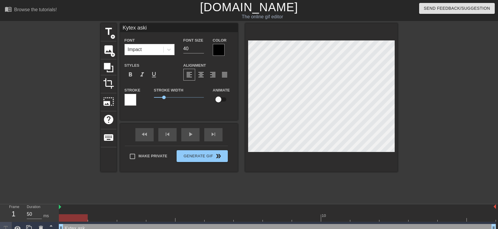
type textarea "Kytex askin"
type input "Kytex asking"
type textarea "Kytex asking"
type input "Kytex asking"
type textarea "Kytex asking"
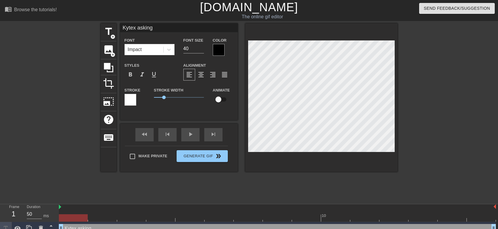
type input "Kytex asking D"
type textarea "Kytex asking D"
type input "Kytex asking De"
type textarea "Kytex asking De"
type input "Kytex asking Dev"
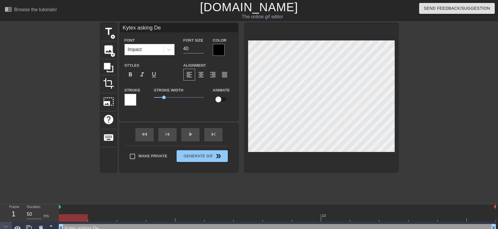
type textarea "Kytex asking Dev"
type input "Kytex asking Dev"
type textarea "Kytex asking Dev"
type input "Kytex asking Dev f"
type textarea "Kytex asking Dev f"
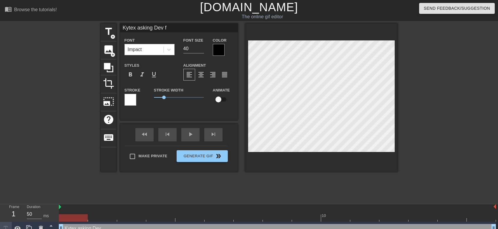
type input "Kytex asking Dev fo"
type textarea "Kytex asking Dev fo"
type input "Kytex asking Dev for"
type textarea "Kytex asking Dev for"
type input "Kytex asking Dev for"
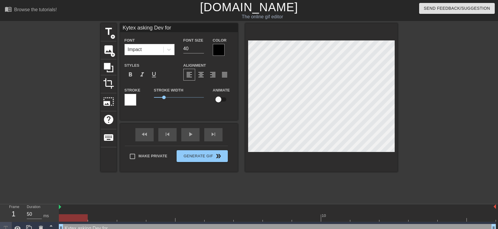
type textarea "Kytex asking Dev for"
type input "Kytex asking Dev for G"
type textarea "Kytex asking Dev for G"
type input "Kytex asking Dev for Go"
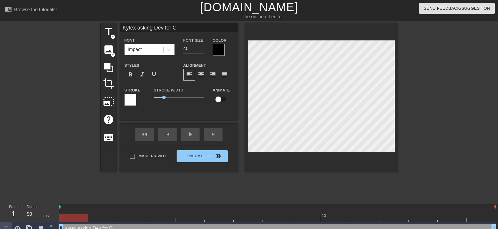
type textarea "Kytex asking Dev for Go"
type input "Kytex asking Dev for Gol"
type textarea "Kytex asking Dev for Gol"
type input "Kytex asking Dev for Go"
type textarea "Kytex asking Dev for Go"
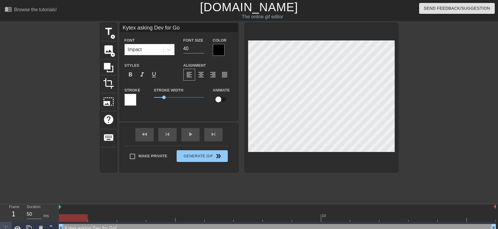
type input "Kytex asking Dev for G"
type textarea "Kytex asking Dev for G"
type input "Kytex asking Dev for"
type textarea "Kytex asking Dev for"
type input "Kytex asking Dev for G"
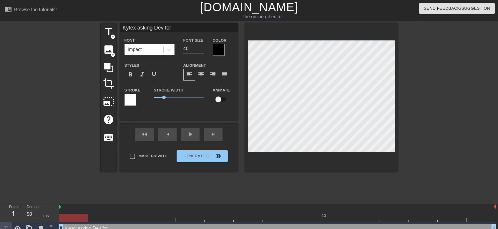
type textarea "Kytex asking Dev for G"
type input "Kytex asking Dev for Go"
type textarea "Kytex asking Dev for Go"
type input "Kytex asking Dev for Gol"
type textarea "Kytex asking Dev for Gol"
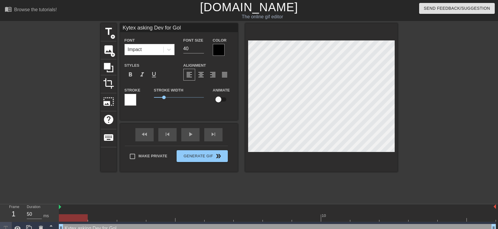
type input "Kytex asking Dev for Gold"
type textarea "Kytex asking Dev for Gold"
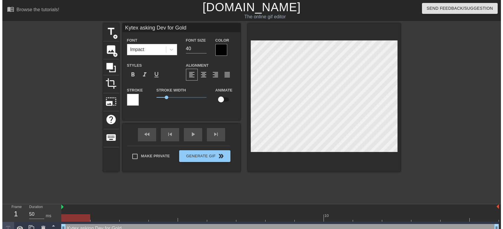
scroll to position [1, 2]
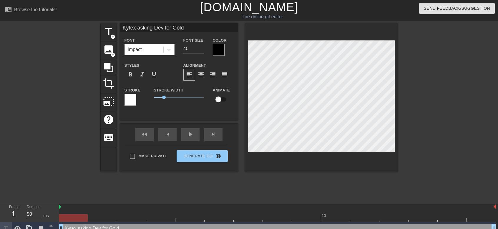
click at [0, 71] on div "title add_circle image add_circle crop photo_size_select_large help keyboard Ky…" at bounding box center [249, 111] width 498 height 177
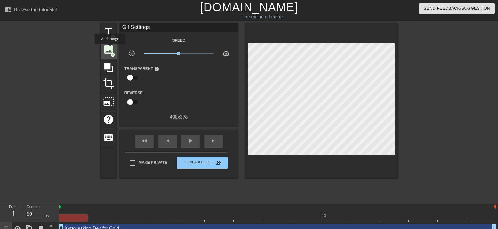
click at [110, 49] on span "image" at bounding box center [108, 49] width 11 height 11
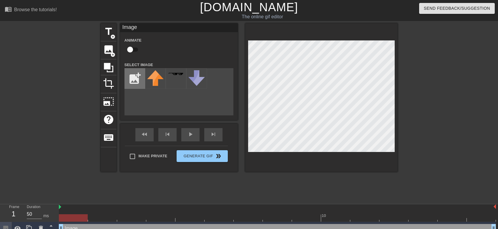
click at [139, 75] on input "file" at bounding box center [135, 78] width 20 height 20
type input "C:\fakepath\Gold.png"
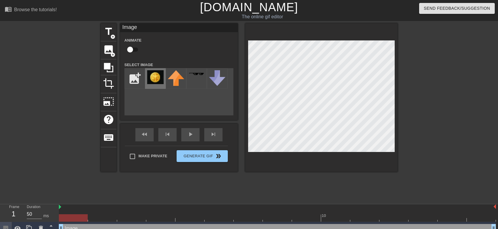
click at [157, 80] on img at bounding box center [155, 77] width 16 height 14
click at [188, 130] on div "fast_rewind skip_previous play_arrow skip_next" at bounding box center [179, 134] width 96 height 22
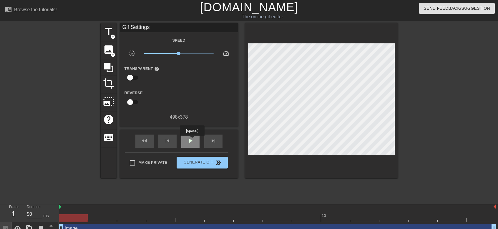
click at [192, 140] on span "play_arrow" at bounding box center [190, 140] width 7 height 7
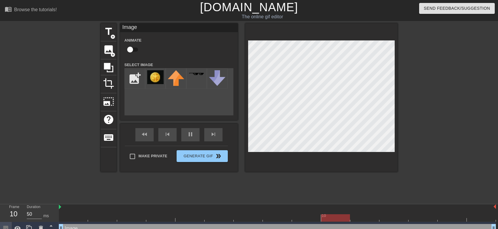
click at [427, 105] on div at bounding box center [449, 111] width 88 height 177
click at [449, 107] on div at bounding box center [449, 111] width 88 height 177
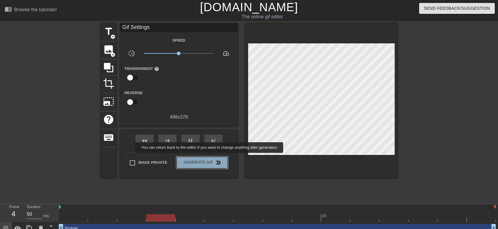
click at [210, 157] on button "Generate Gif double_arrow" at bounding box center [202, 162] width 51 height 12
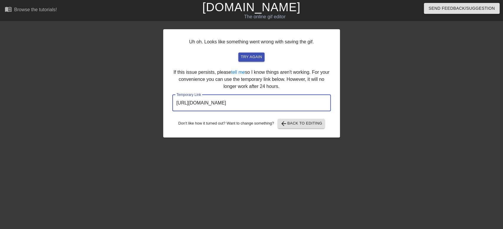
drag, startPoint x: 306, startPoint y: 102, endPoint x: 108, endPoint y: 102, distance: 197.9
click at [108, 102] on div "Uh oh. Looks like something went wrong with saving the gif. try again If this i…" at bounding box center [251, 111] width 503 height 177
